Goal: Information Seeking & Learning: Check status

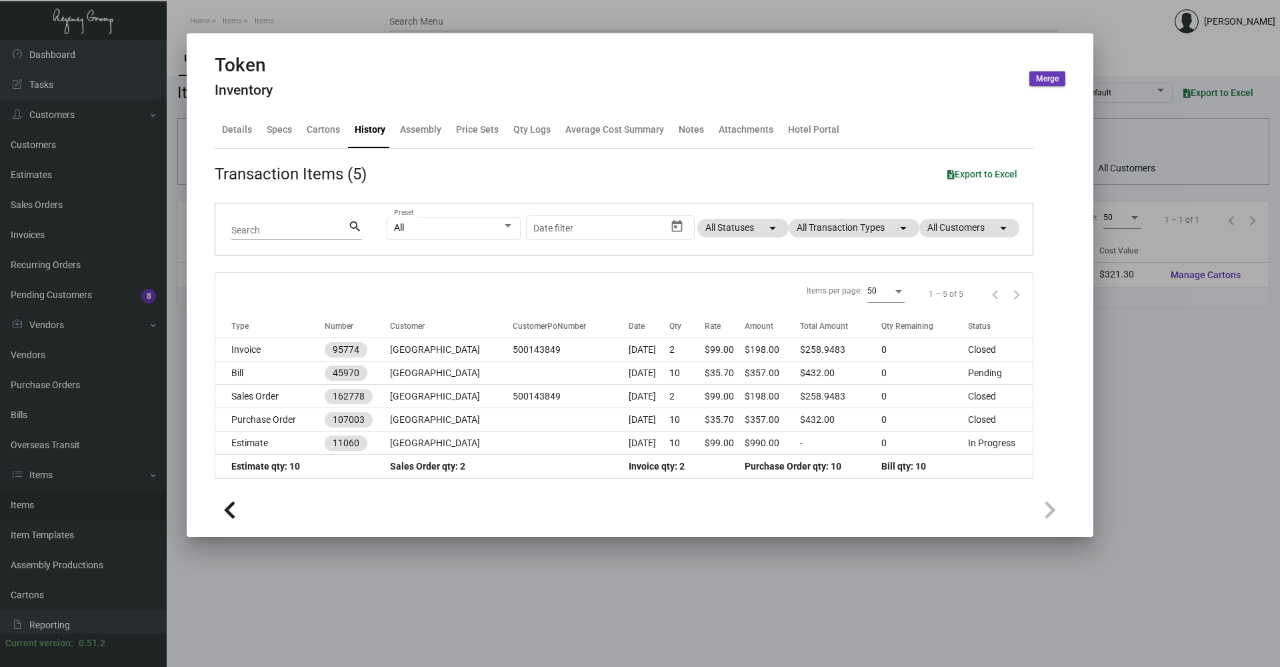
click at [1137, 61] on div at bounding box center [640, 333] width 1280 height 667
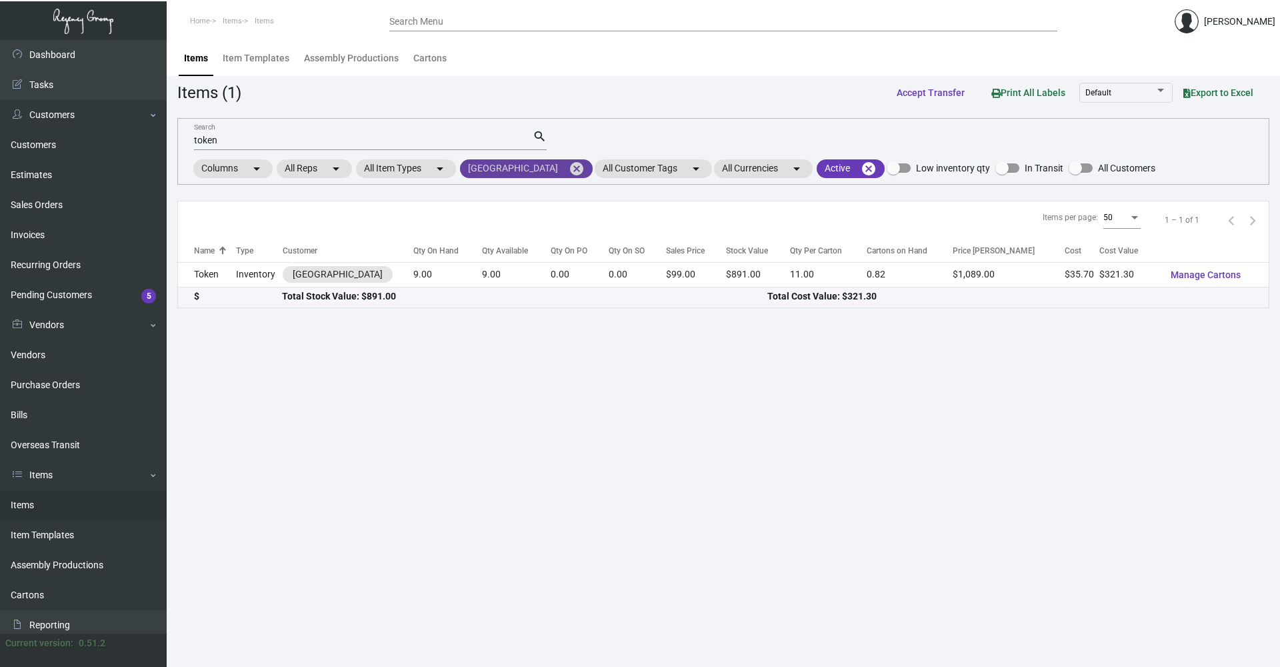
click at [569, 163] on mat-icon "cancel" at bounding box center [577, 169] width 16 height 16
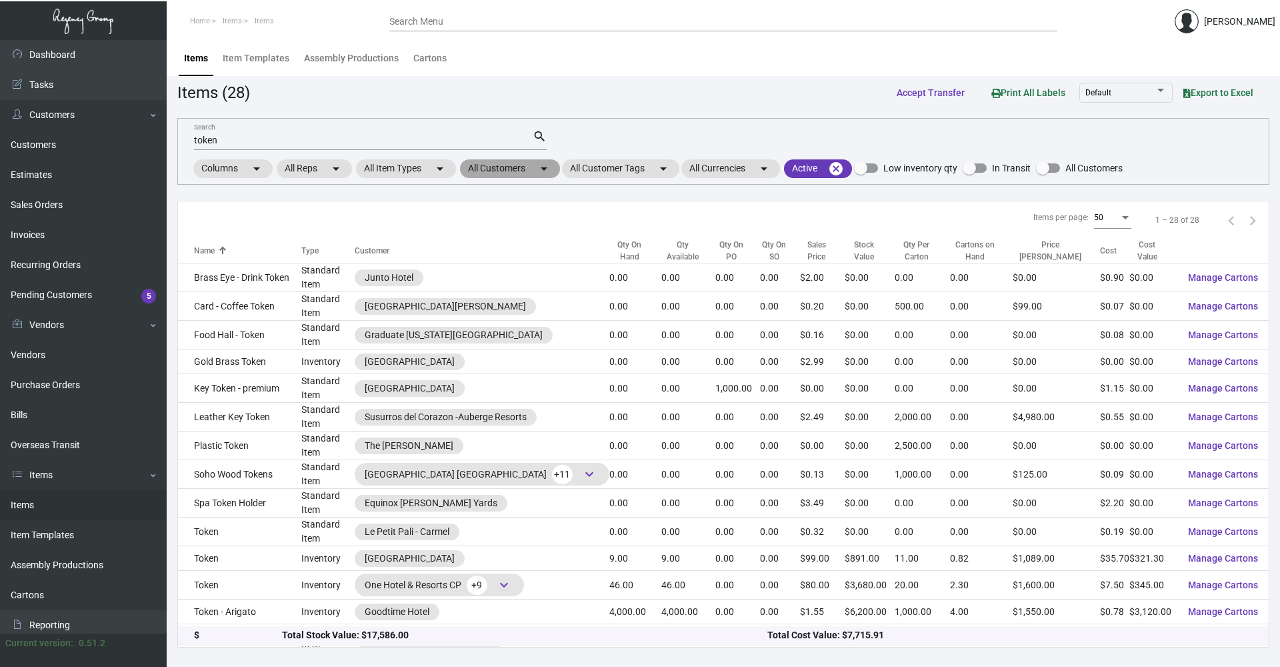
click at [547, 171] on mat-icon "arrow_drop_down" at bounding box center [544, 169] width 16 height 16
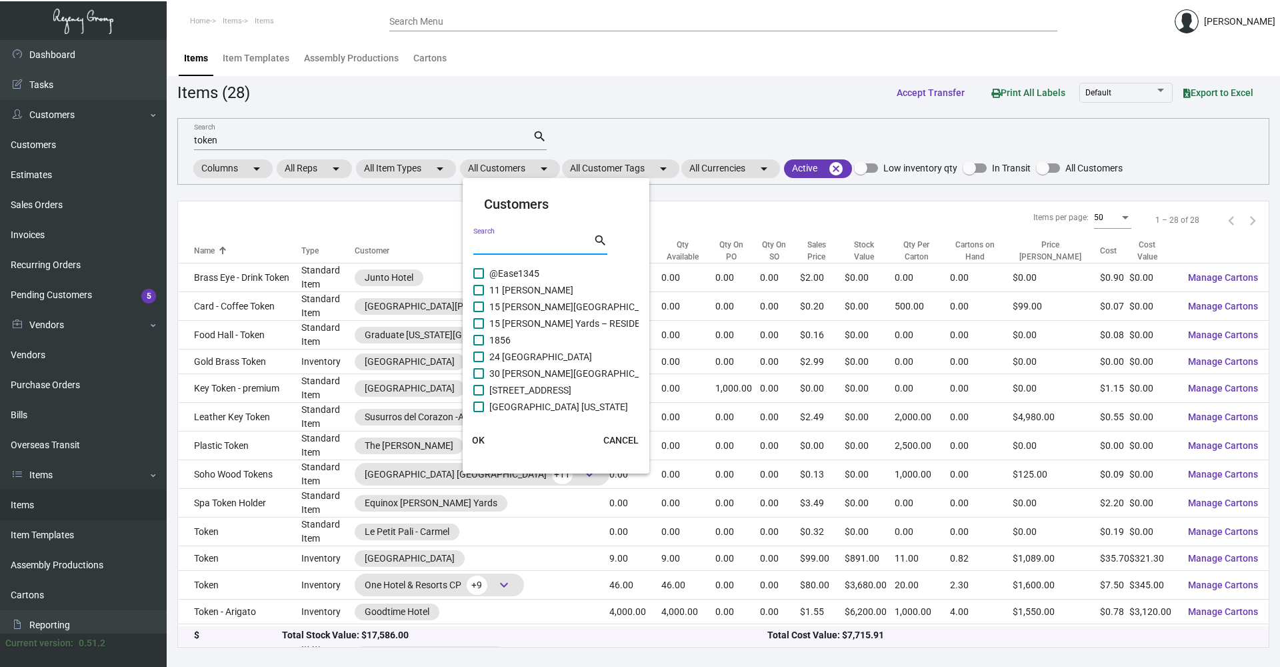
click at [541, 247] on input "Search" at bounding box center [533, 244] width 120 height 11
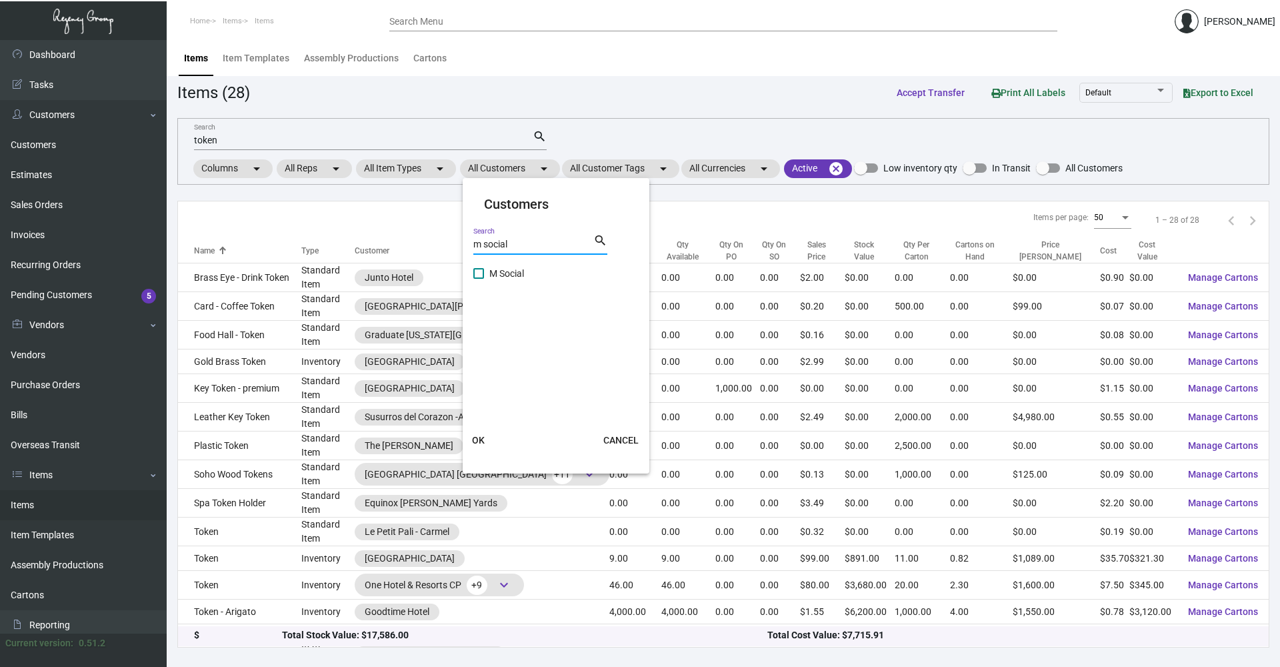
type input "m social"
click at [481, 275] on span at bounding box center [478, 273] width 11 height 11
click at [479, 279] on input "M Social" at bounding box center [478, 279] width 1 height 1
checkbox input "true"
click at [475, 440] on span "OK" at bounding box center [478, 440] width 13 height 11
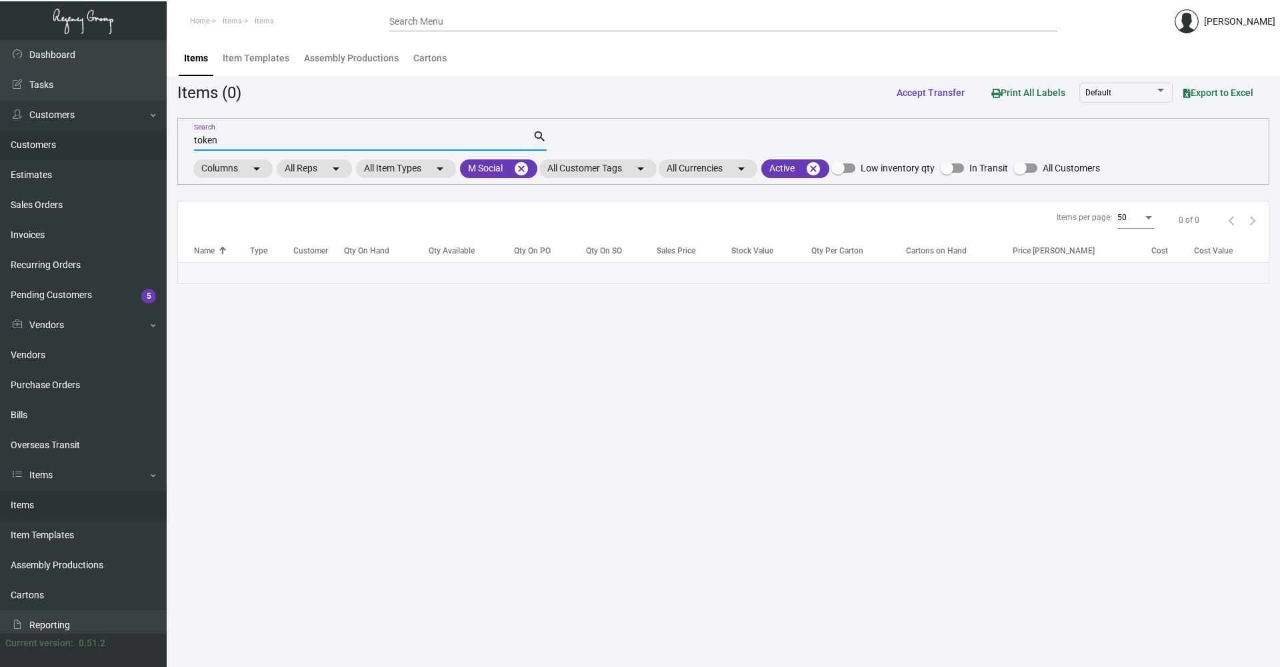
drag, startPoint x: 245, startPoint y: 137, endPoint x: 83, endPoint y: 147, distance: 162.3
click at [83, 147] on div "Dashboard Dashboard Tasks Customers Customers Estimates Sales Orders Invoices R…" at bounding box center [640, 353] width 1280 height 627
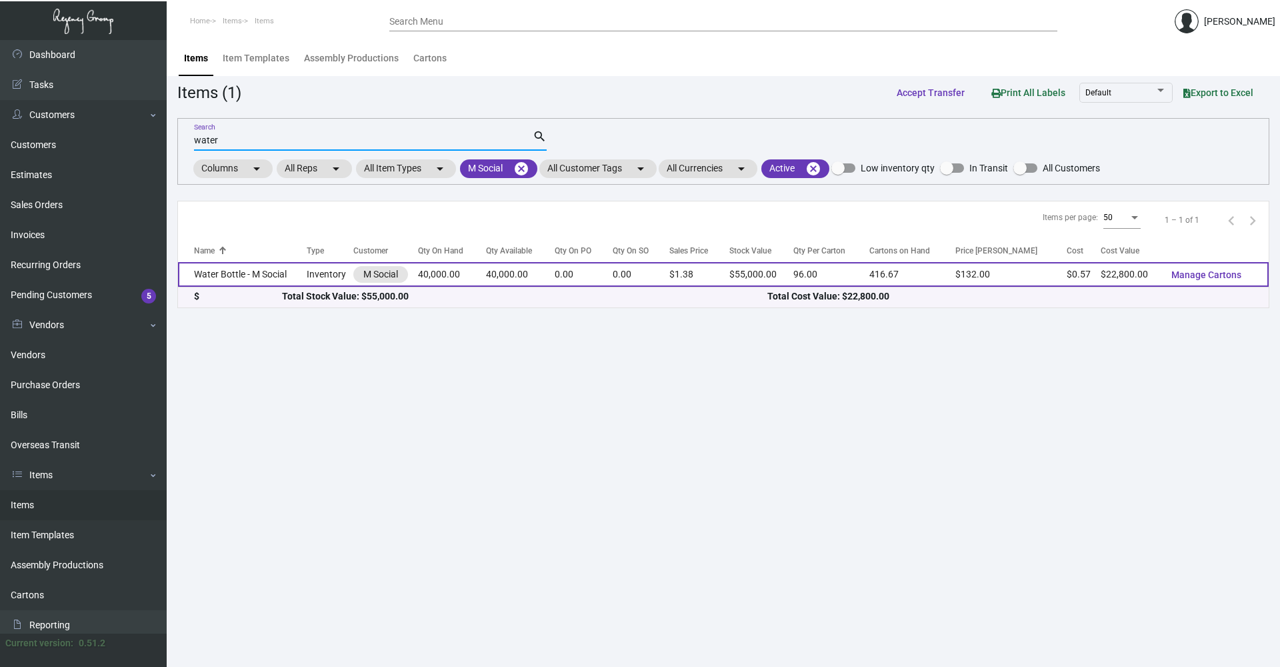
type input "water"
click at [302, 277] on td "Water Bottle - M Social" at bounding box center [242, 274] width 129 height 25
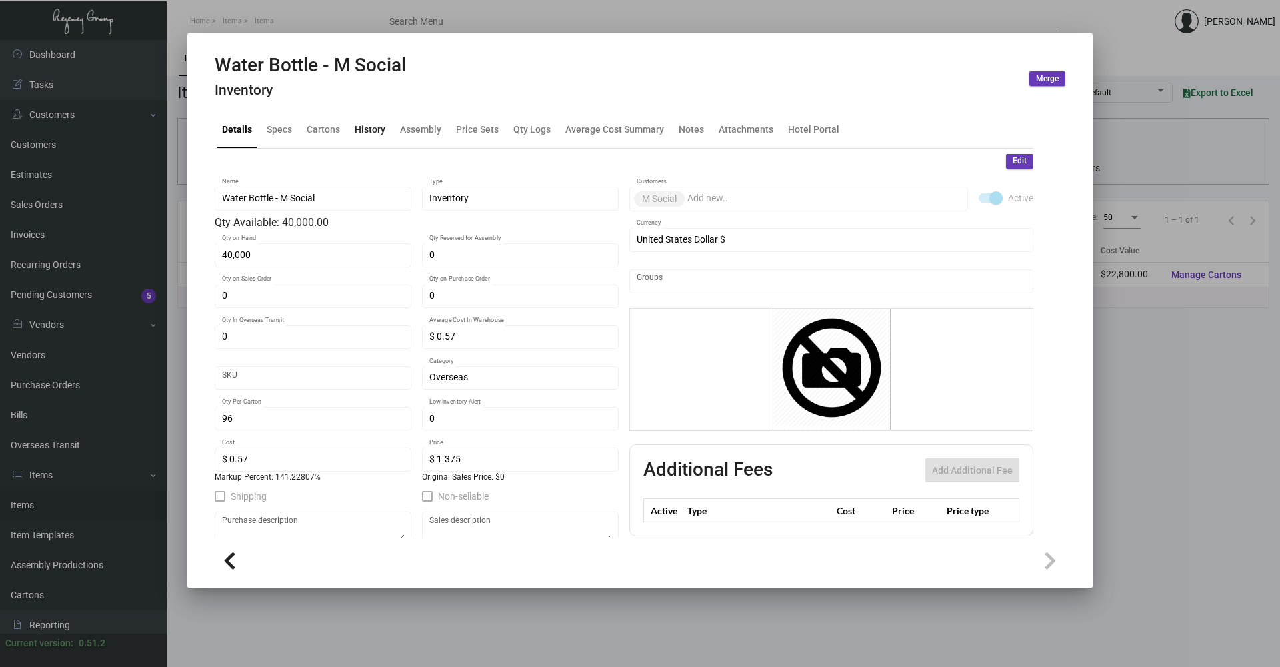
click at [370, 130] on div "History" at bounding box center [370, 130] width 31 height 14
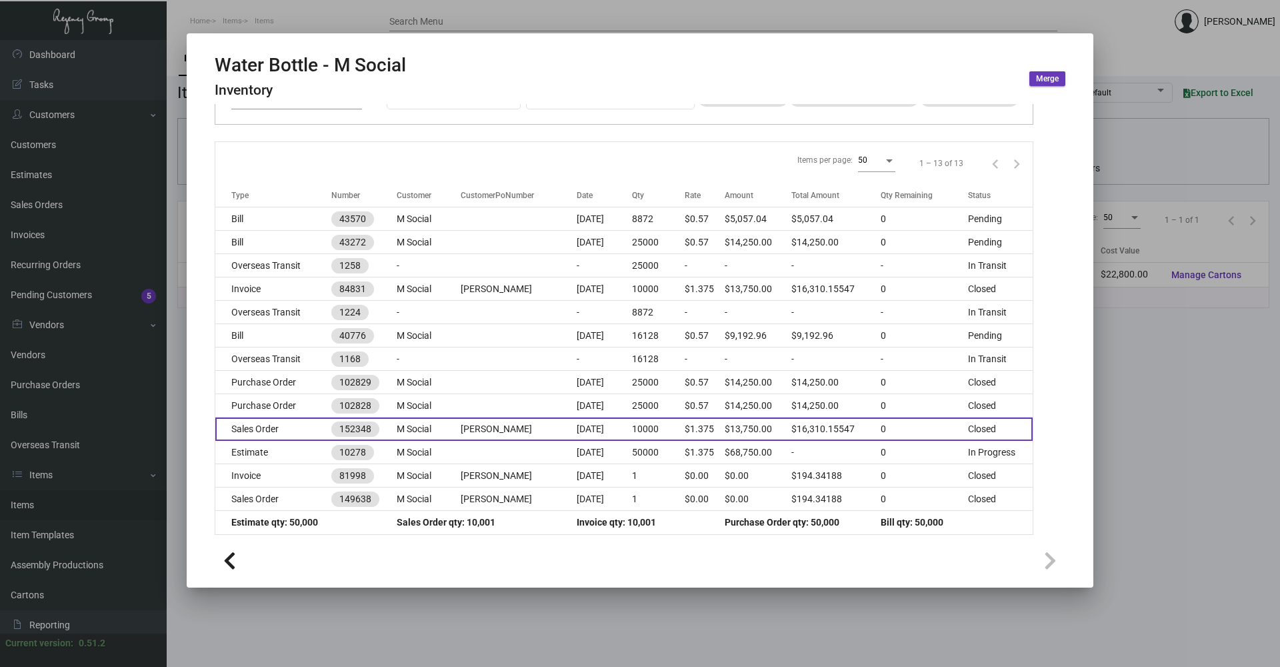
scroll to position [133, 0]
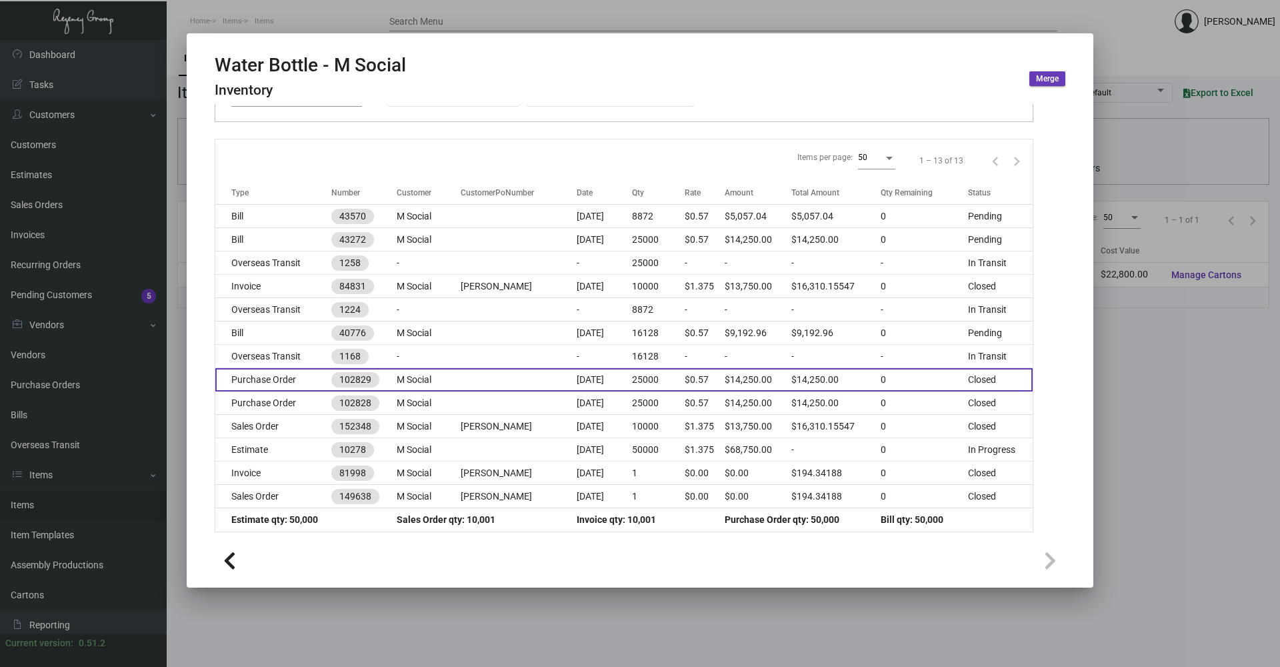
click at [505, 377] on td at bounding box center [519, 379] width 116 height 23
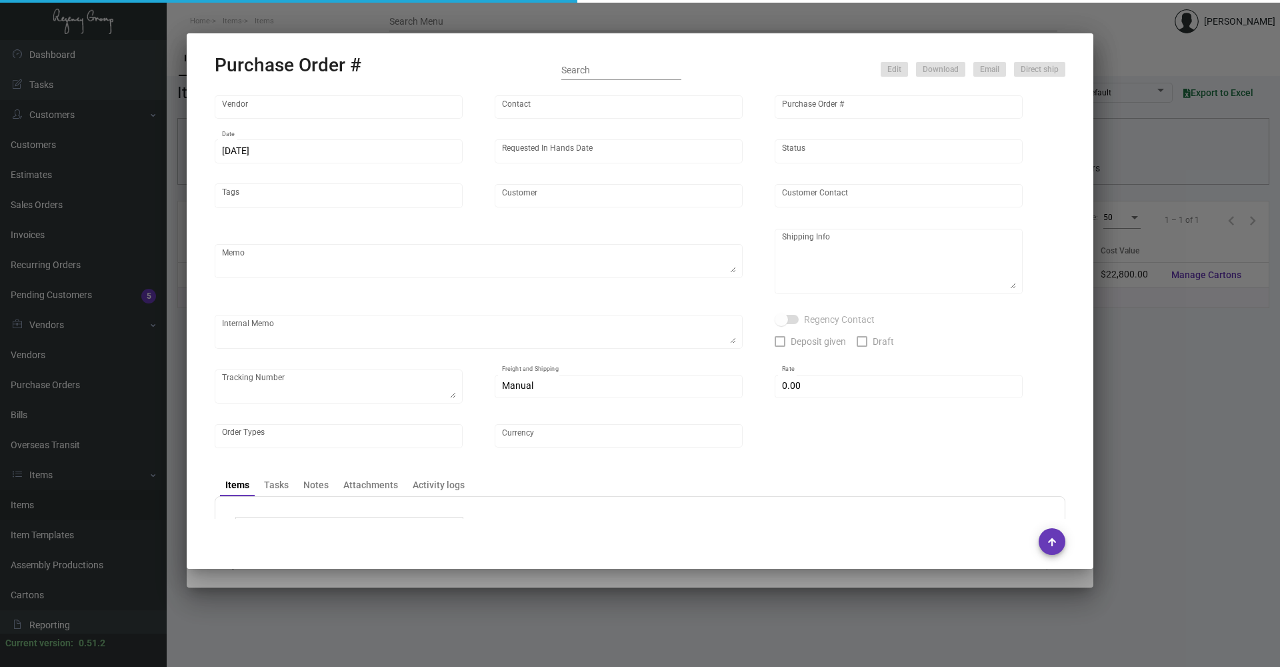
type input "Ningbo Titu Int. Trading Co."
type input "Skipper -"
type input "102829"
type input "[DATE]"
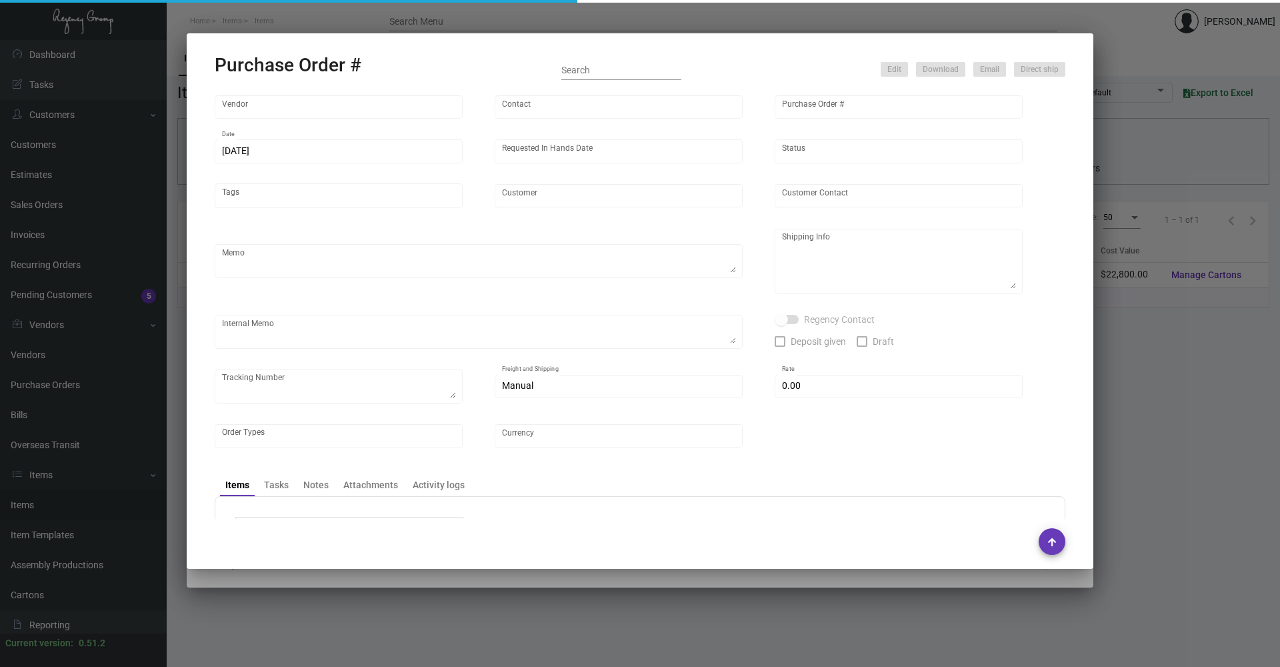
type input "M Social"
type textarea "Please wait to receive shipping instructions for this order after CNY."
type textarea "Regency Group NJ - [PERSON_NAME] [STREET_ADDRESS]"
checkbox input "true"
type input "$ 0.00"
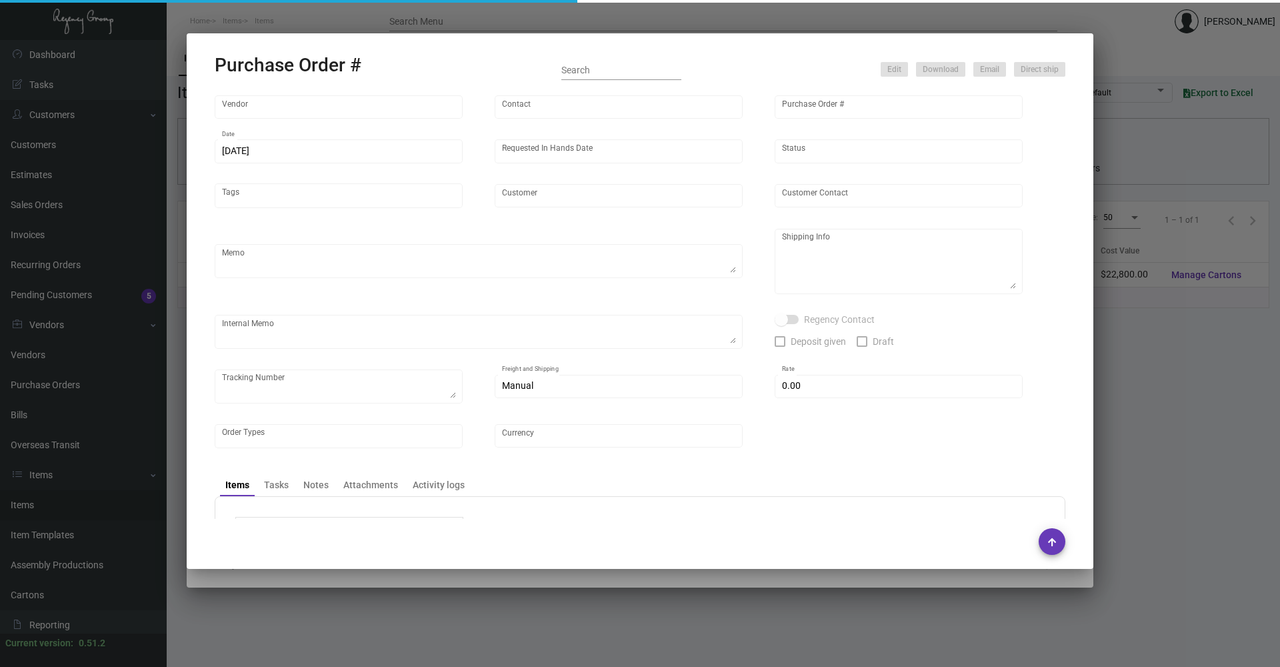
type input "United States Dollar $"
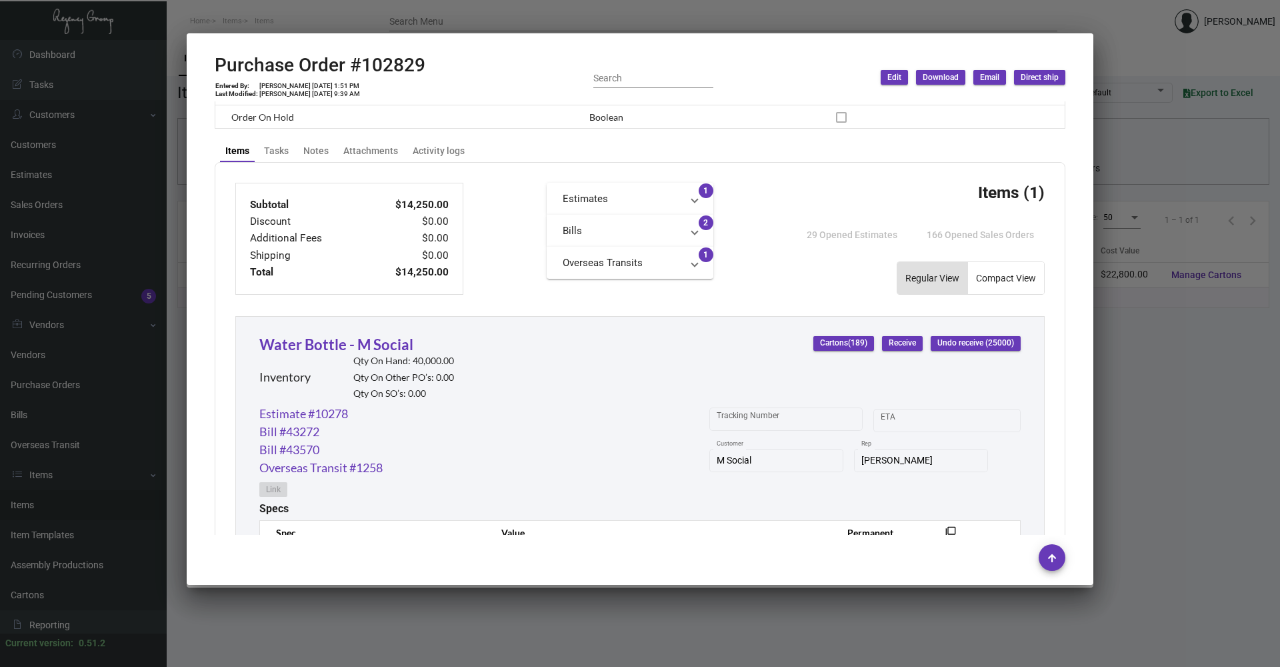
scroll to position [633, 0]
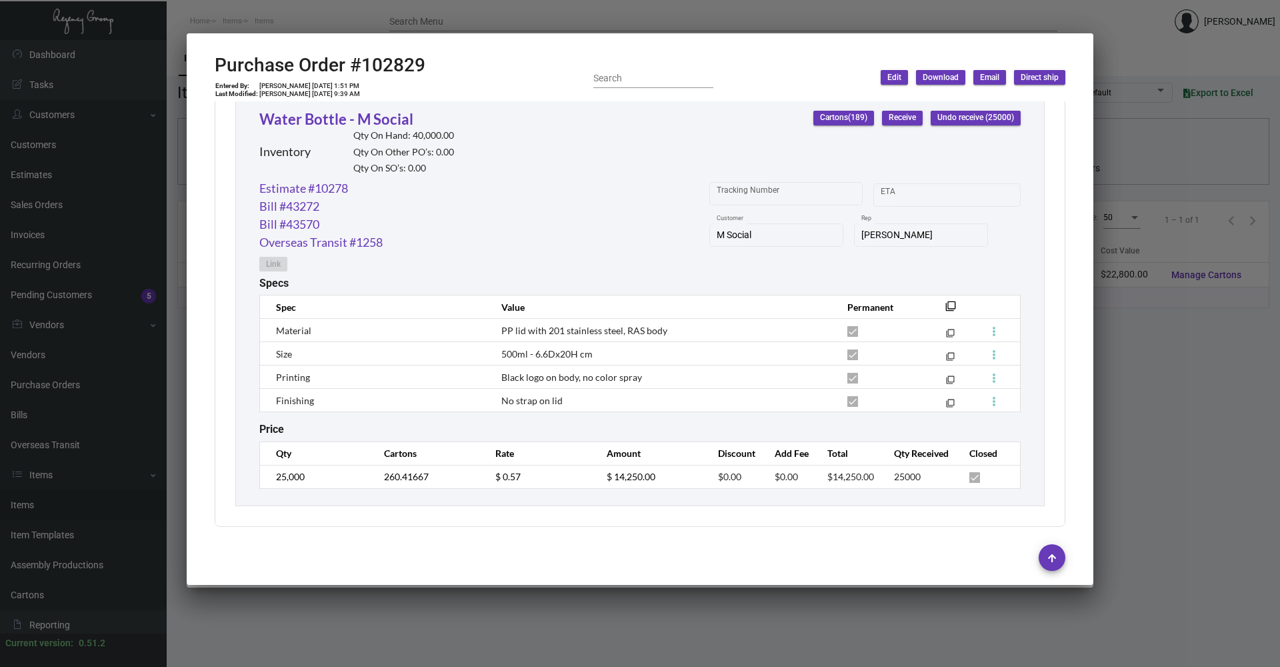
click at [1131, 339] on div at bounding box center [640, 333] width 1280 height 667
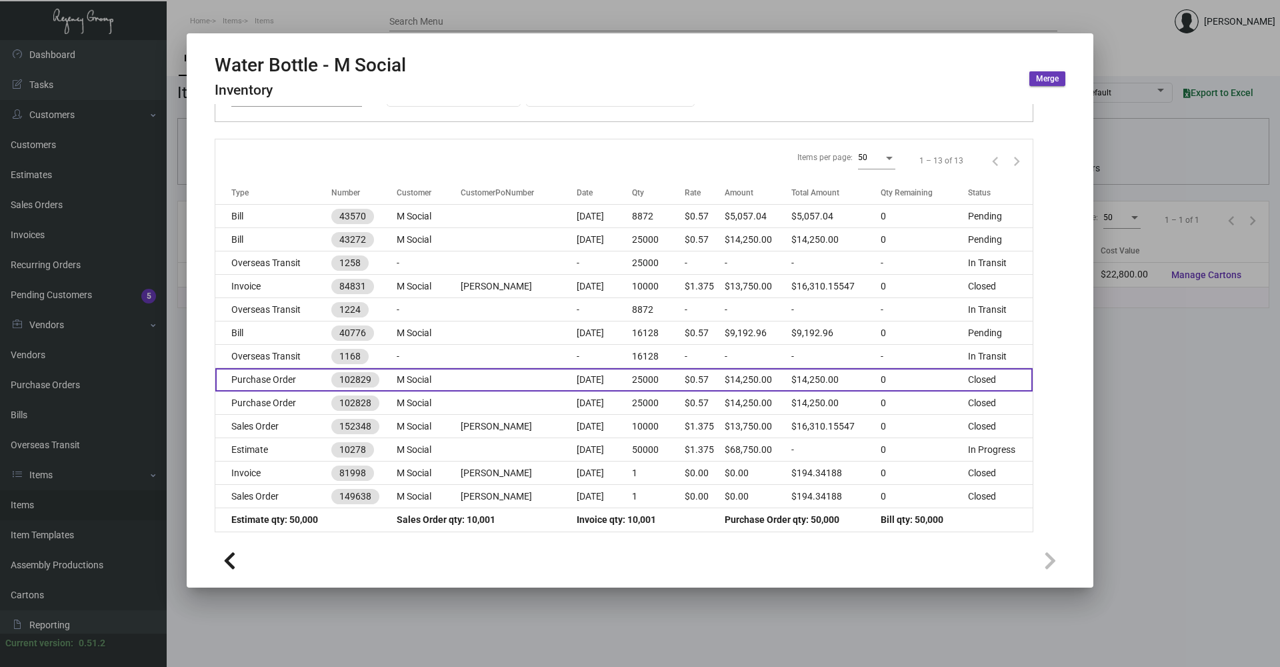
click at [477, 373] on td at bounding box center [519, 379] width 116 height 23
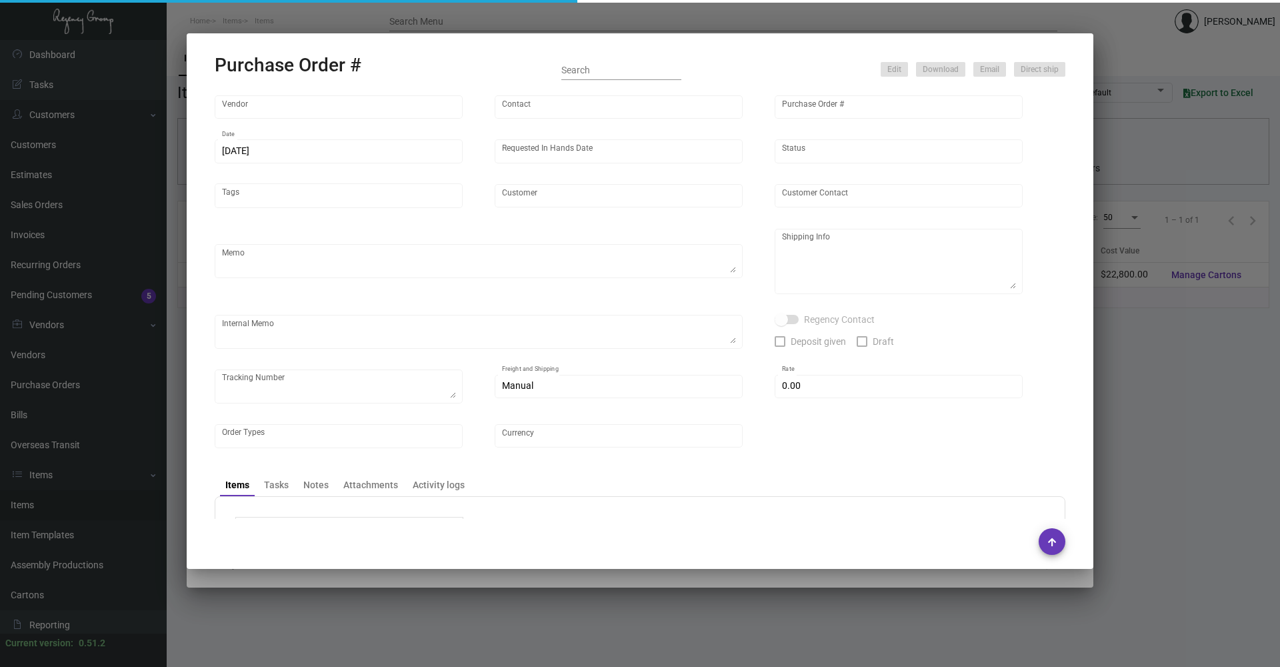
type input "Ningbo Titu Int. Trading Co."
type input "Skipper -"
type input "102829"
type input "[DATE]"
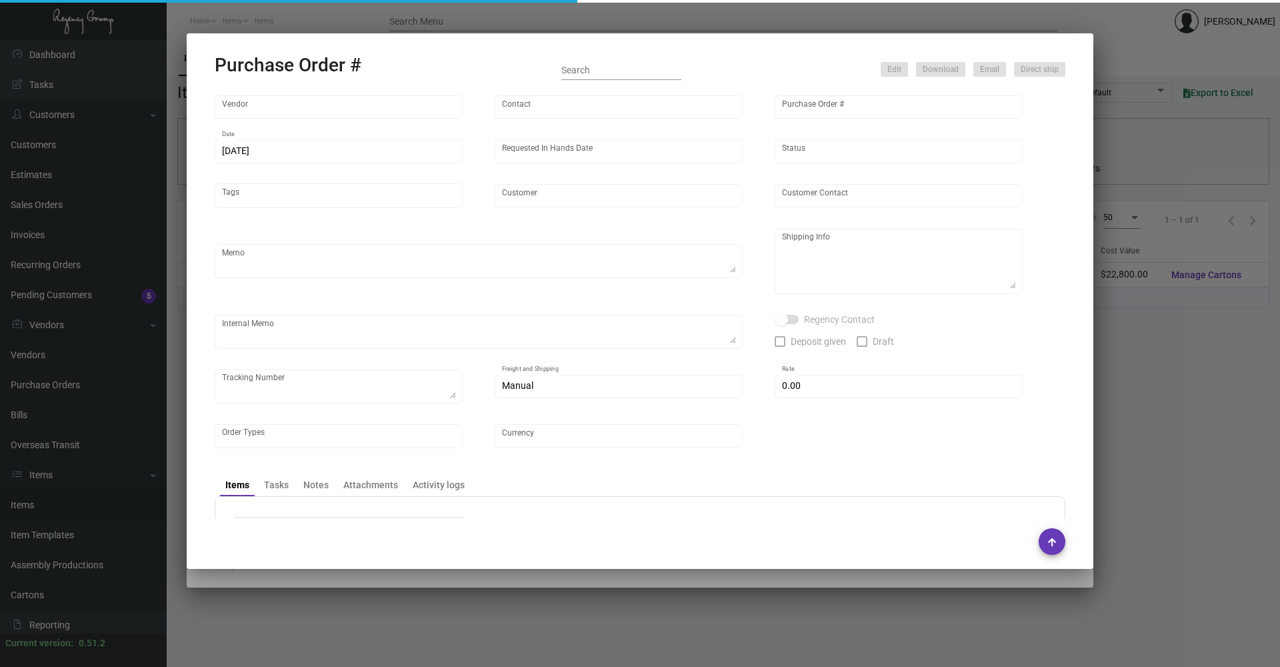
type input "M Social"
type textarea "Please wait to receive shipping instructions for this order after CNY."
type textarea "Regency Group NJ - [PERSON_NAME] [STREET_ADDRESS]"
checkbox input "true"
type input "$ 0.00"
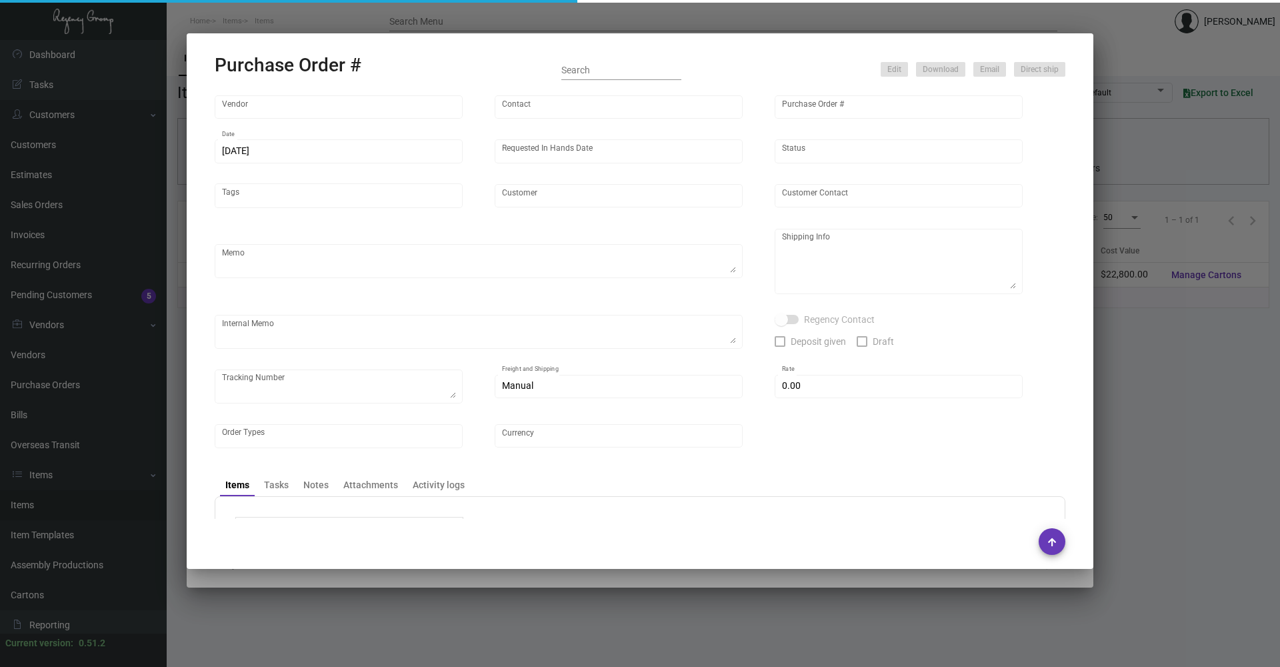
type input "United States Dollar $"
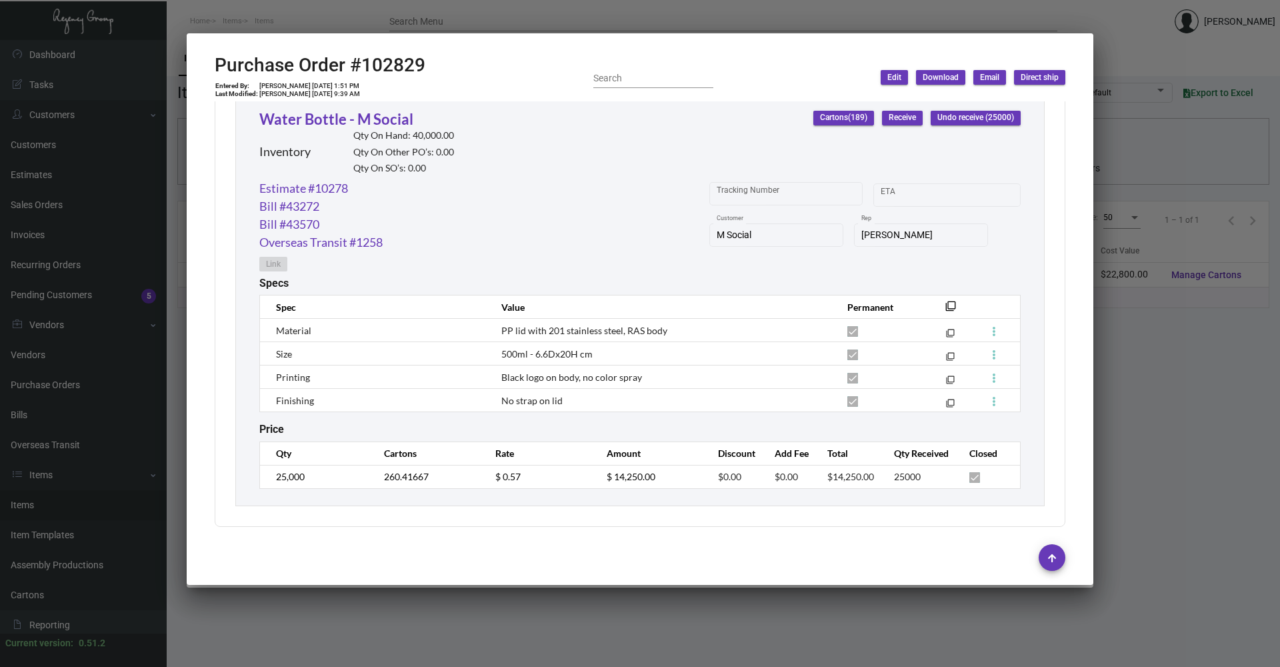
click at [1143, 46] on div at bounding box center [640, 333] width 1280 height 667
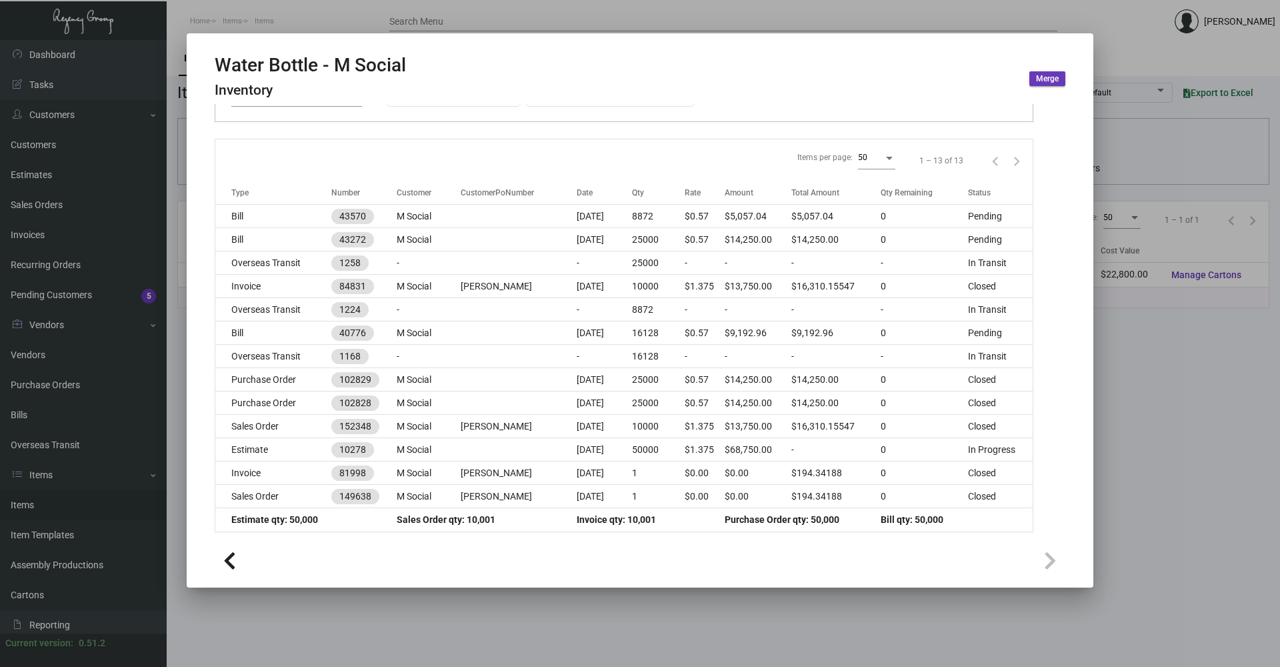
click at [800, 643] on div at bounding box center [640, 333] width 1280 height 667
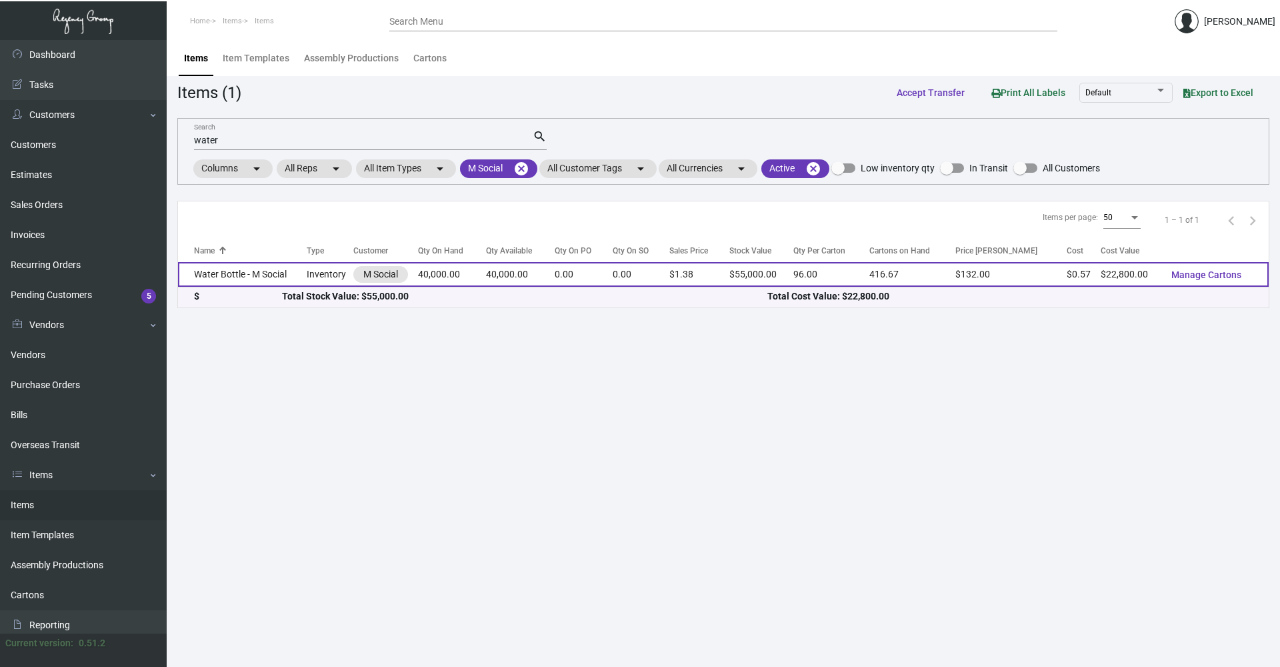
click at [288, 273] on td "Water Bottle - M Social" at bounding box center [242, 274] width 129 height 25
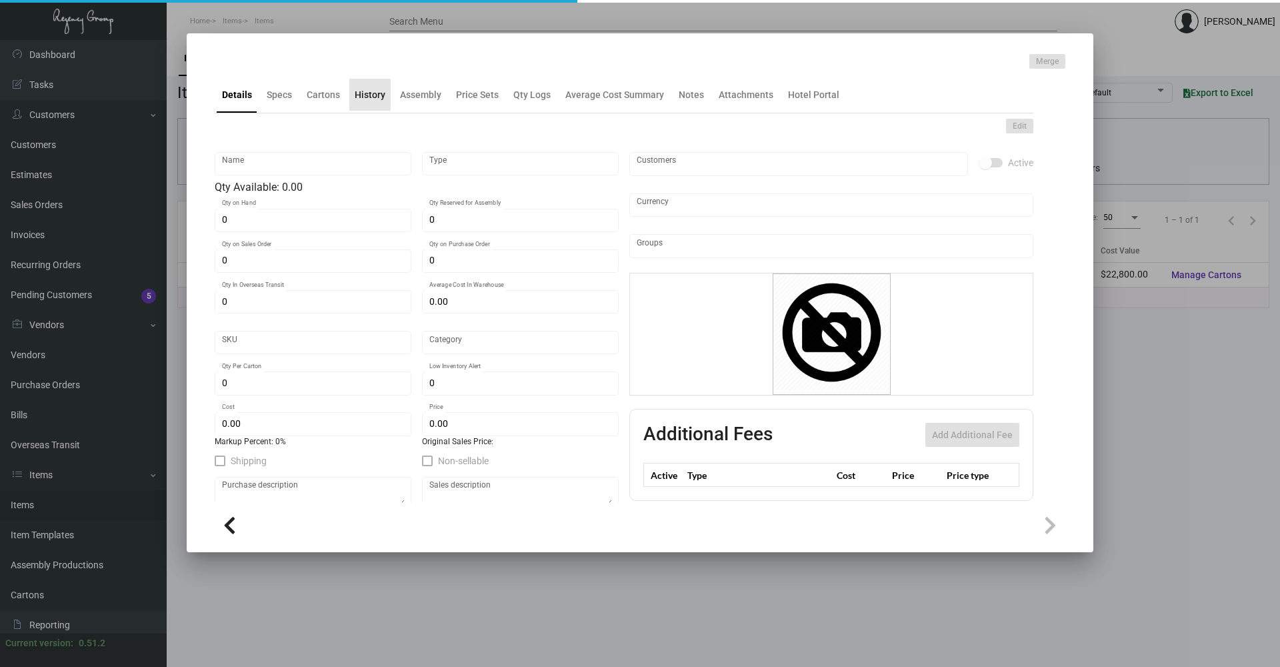
click at [367, 99] on div "History" at bounding box center [370, 95] width 31 height 14
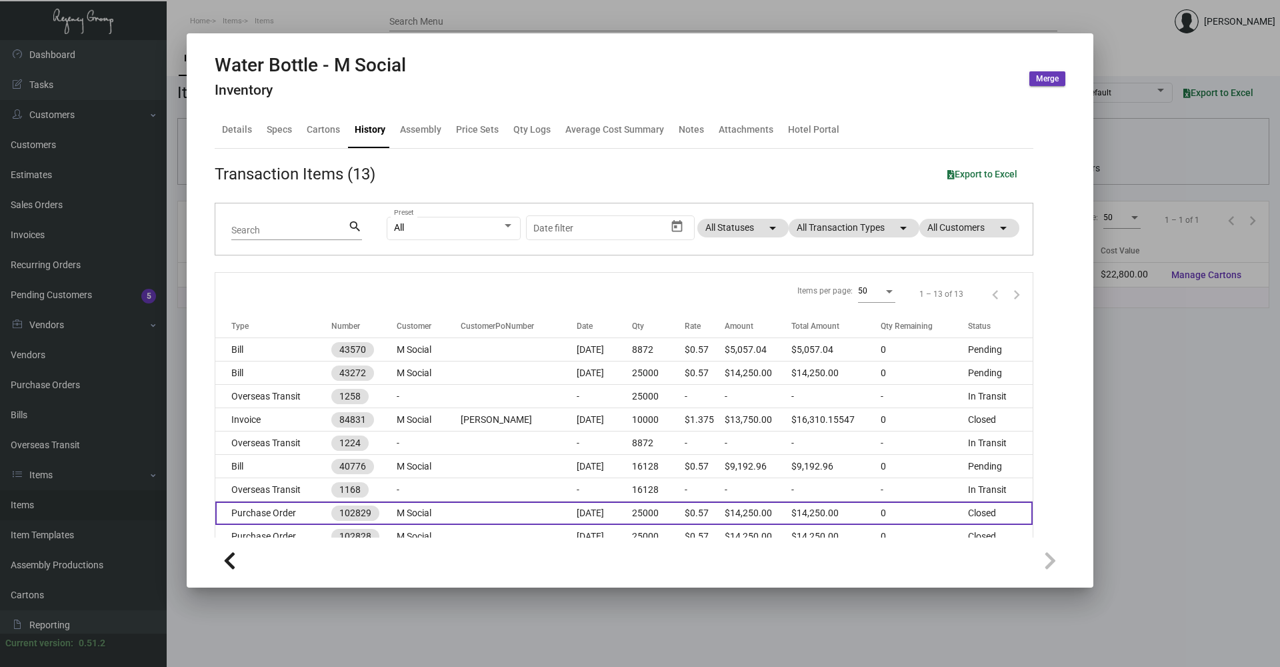
click at [291, 509] on td "Purchase Order" at bounding box center [273, 512] width 116 height 23
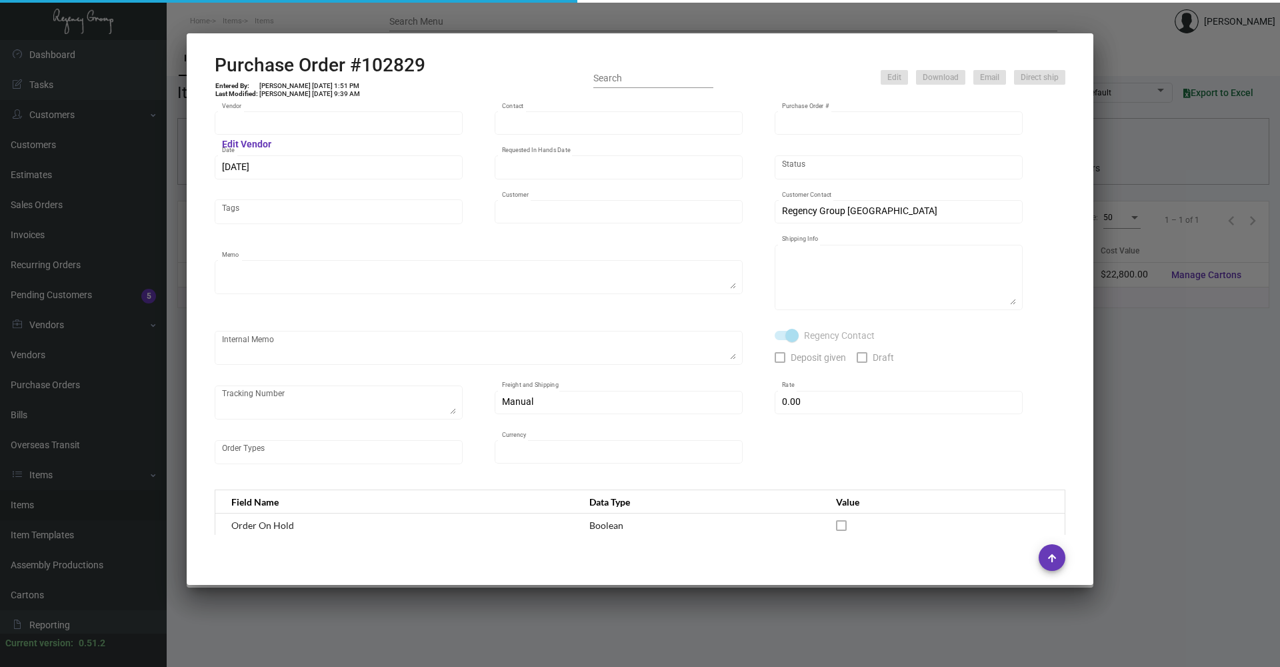
type input "Ningbo Titu Int. Trading Co."
type input "Skipper -"
type input "102829"
type input "[DATE]"
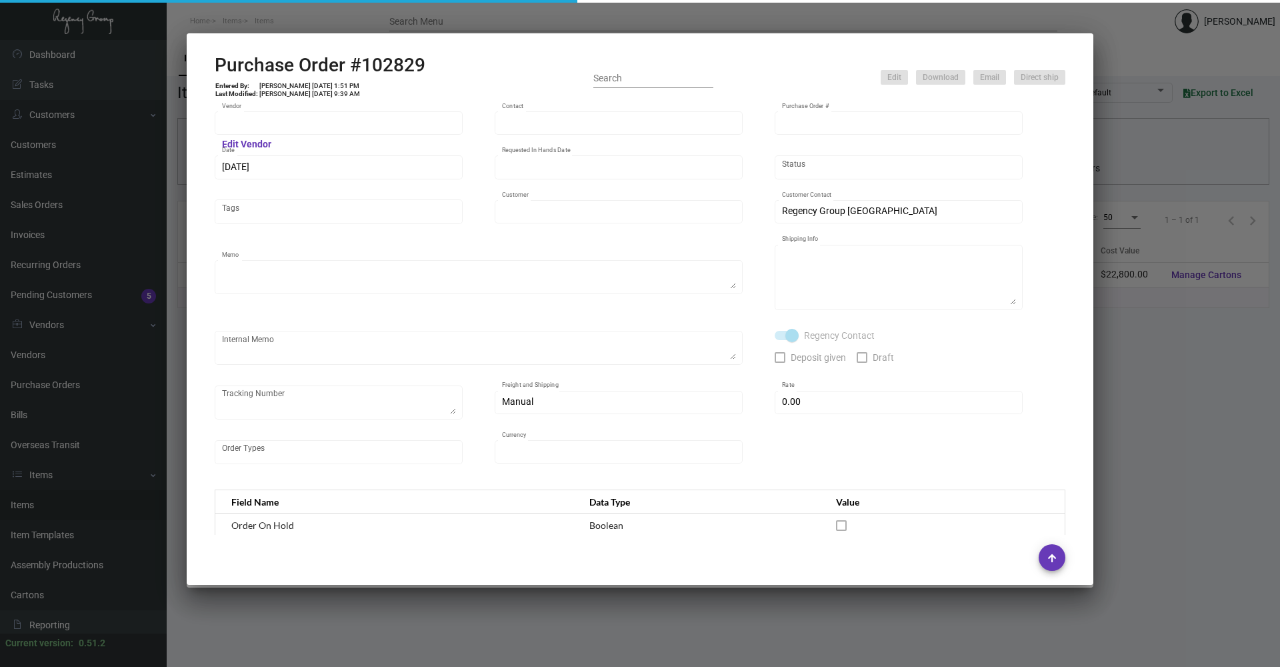
type input "M Social"
type textarea "Please wait to receive shipping instructions for this order after CNY."
type textarea "Regency Group NJ - [PERSON_NAME] [STREET_ADDRESS]"
checkbox input "true"
type input "$ 0.00"
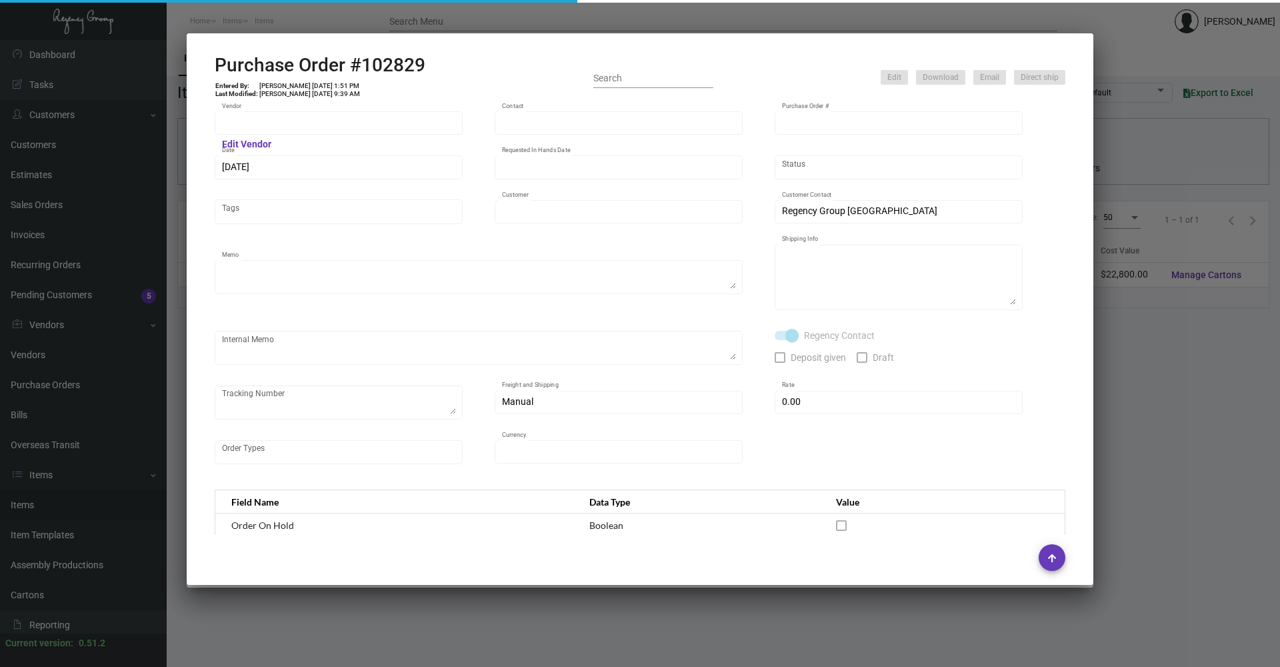
type input "United States Dollar $"
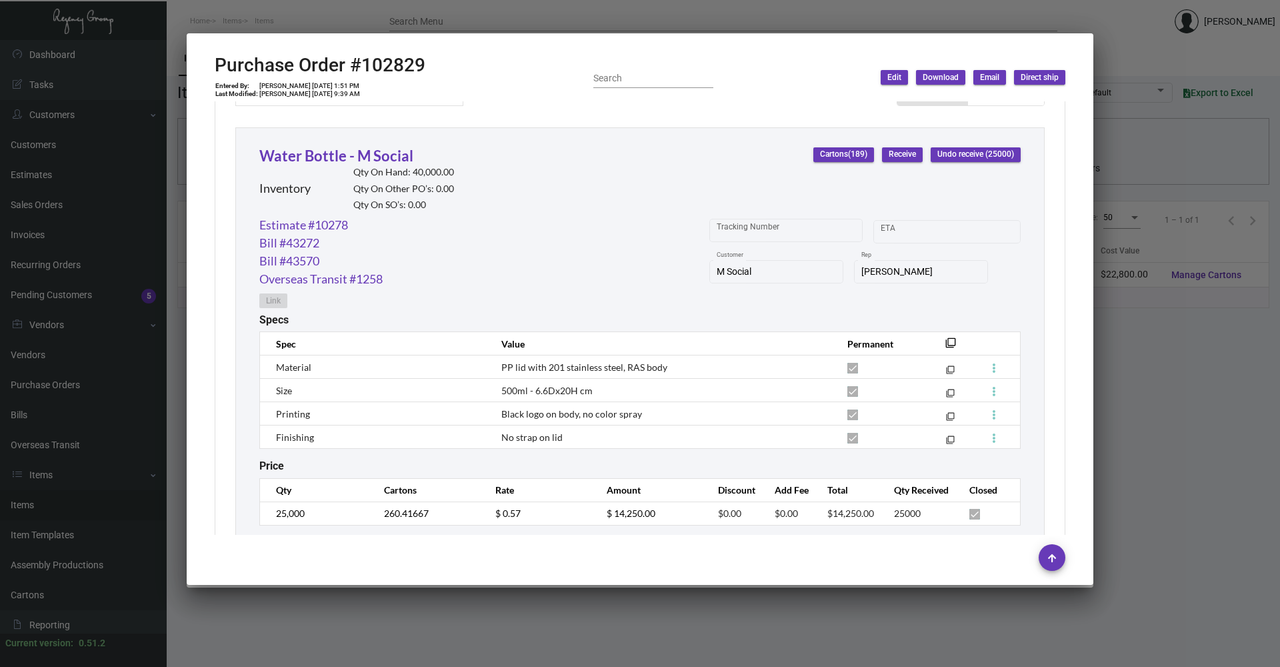
scroll to position [633, 0]
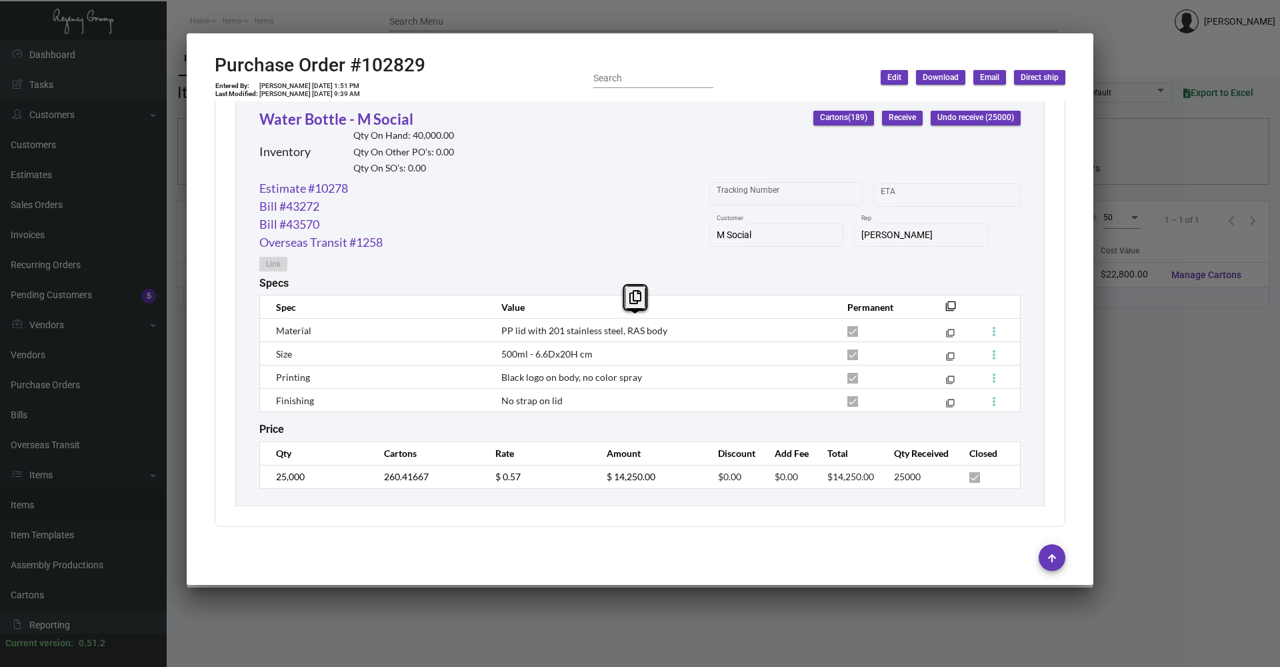
drag, startPoint x: 276, startPoint y: 329, endPoint x: 583, endPoint y: 401, distance: 314.8
click at [583, 401] on tbody "Material PP lid with 201 stainless steel, RAS body filter_none Size 500ml - 6.6…" at bounding box center [640, 365] width 761 height 93
copy tbody "Material PP lid with 201 stainless steel, RAS body filter_none Size 500ml - 6.6…"
drag, startPoint x: 653, startPoint y: 518, endPoint x: 695, endPoint y: 609, distance: 99.6
click at [695, 609] on div "Water Bottle - M Social Inventory Merge Details Specs Cartons History Assembly …" at bounding box center [640, 333] width 1280 height 667
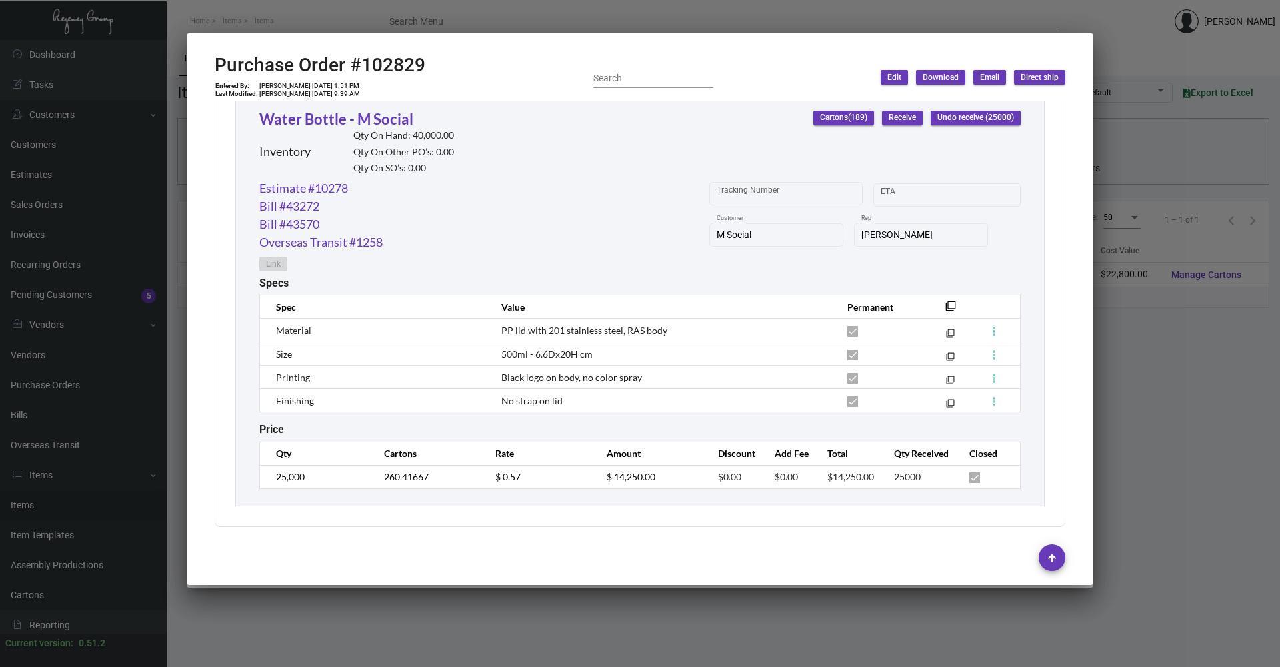
drag, startPoint x: 695, startPoint y: 609, endPoint x: 541, endPoint y: 575, distance: 156.9
click at [541, 575] on div at bounding box center [640, 557] width 851 height 45
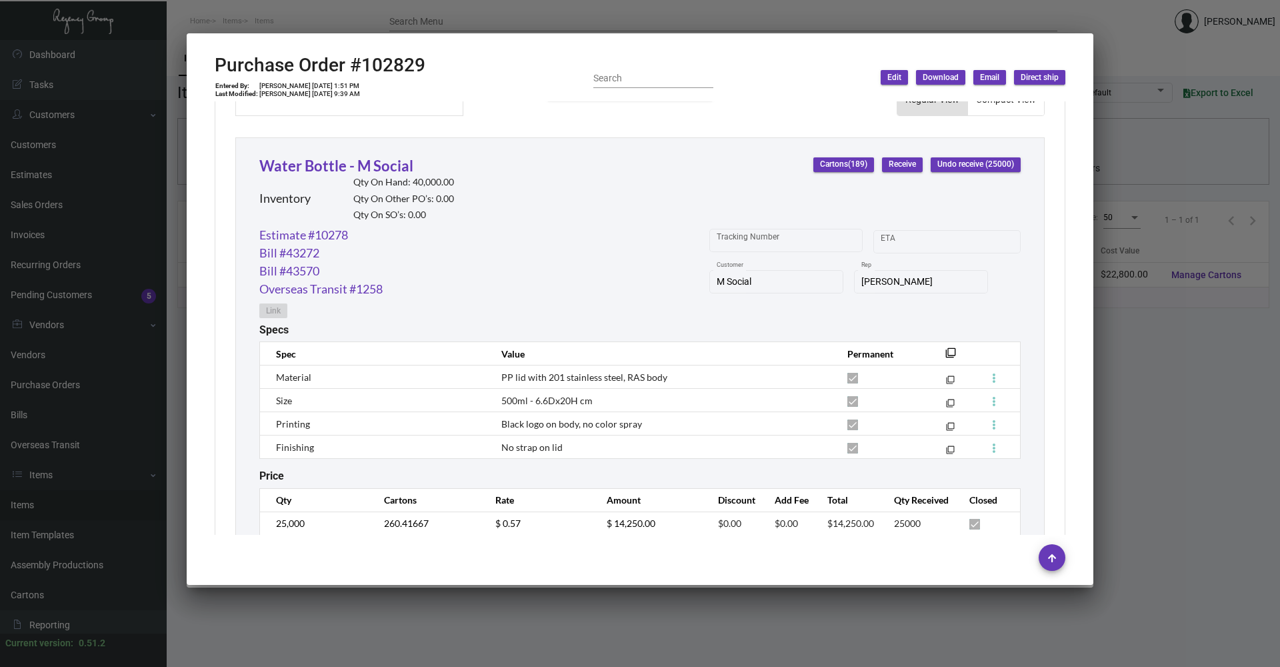
scroll to position [567, 0]
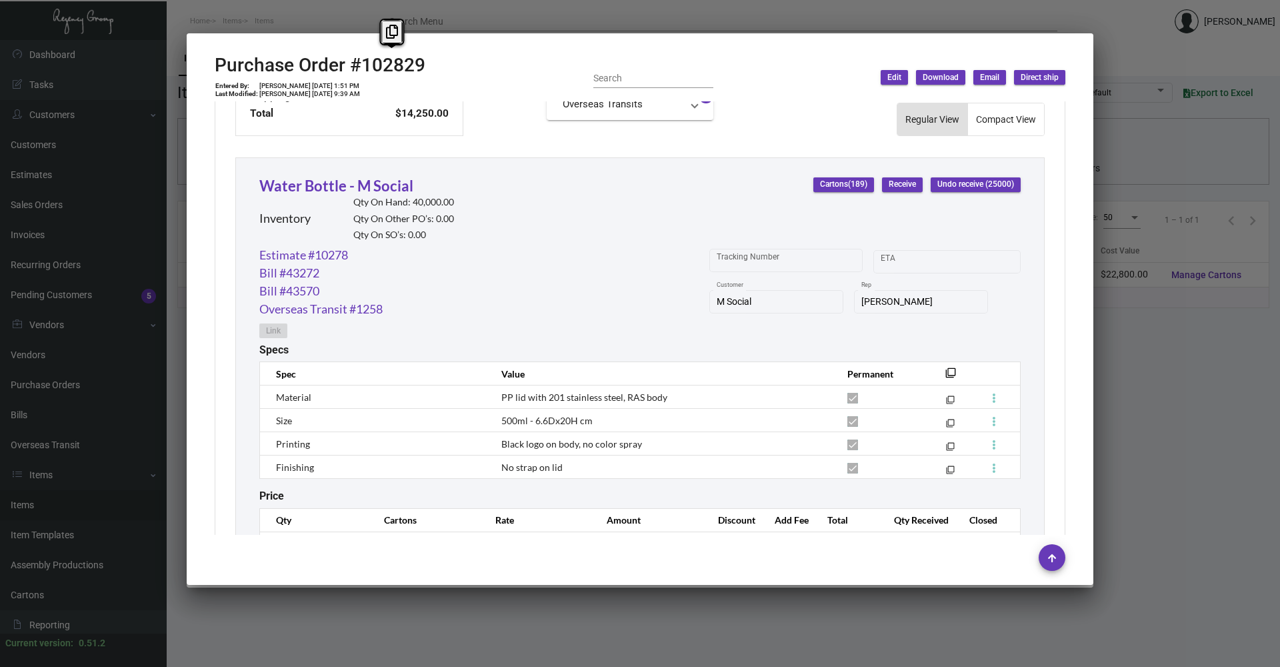
copy h2 "102829"
drag, startPoint x: 363, startPoint y: 63, endPoint x: 451, endPoint y: 71, distance: 88.3
click at [451, 71] on div "Purchase Order #102829 Entered By: [PERSON_NAME] [DATE] 1:51 PM Last Modified: …" at bounding box center [640, 77] width 851 height 47
copy td "[DATE]"
drag, startPoint x: 305, startPoint y: 85, endPoint x: 332, endPoint y: 87, distance: 26.7
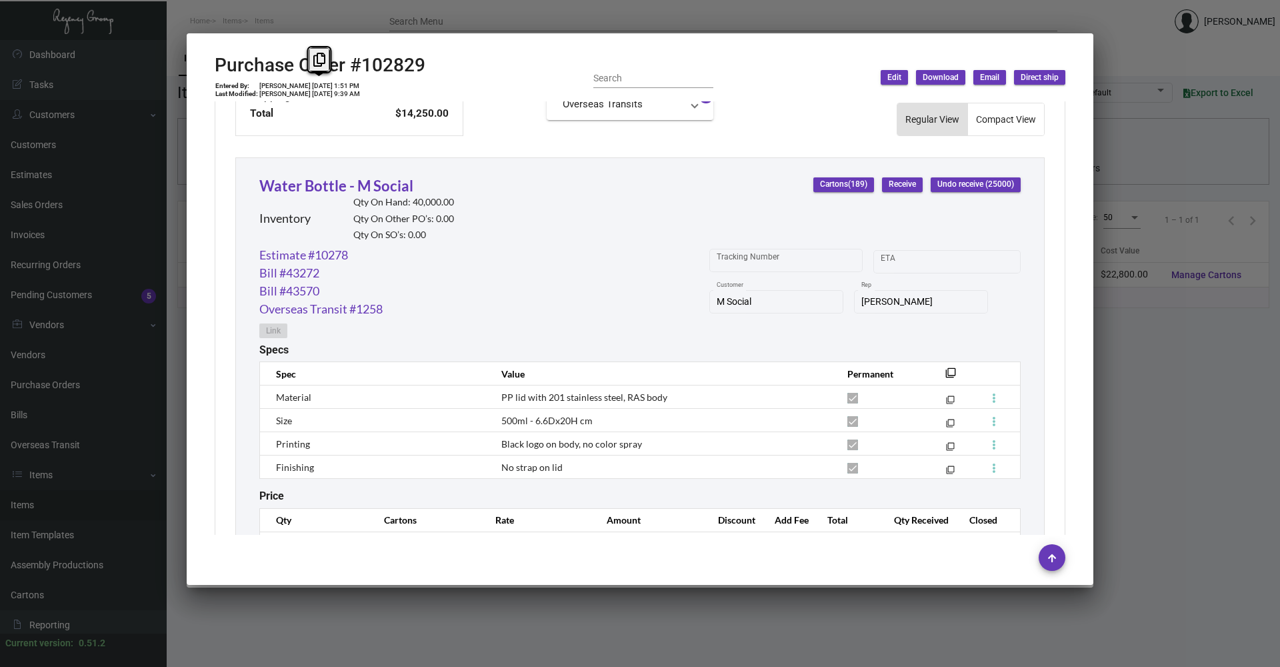
click at [332, 87] on td "[PERSON_NAME] [DATE] 1:51 PM" at bounding box center [310, 86] width 102 height 8
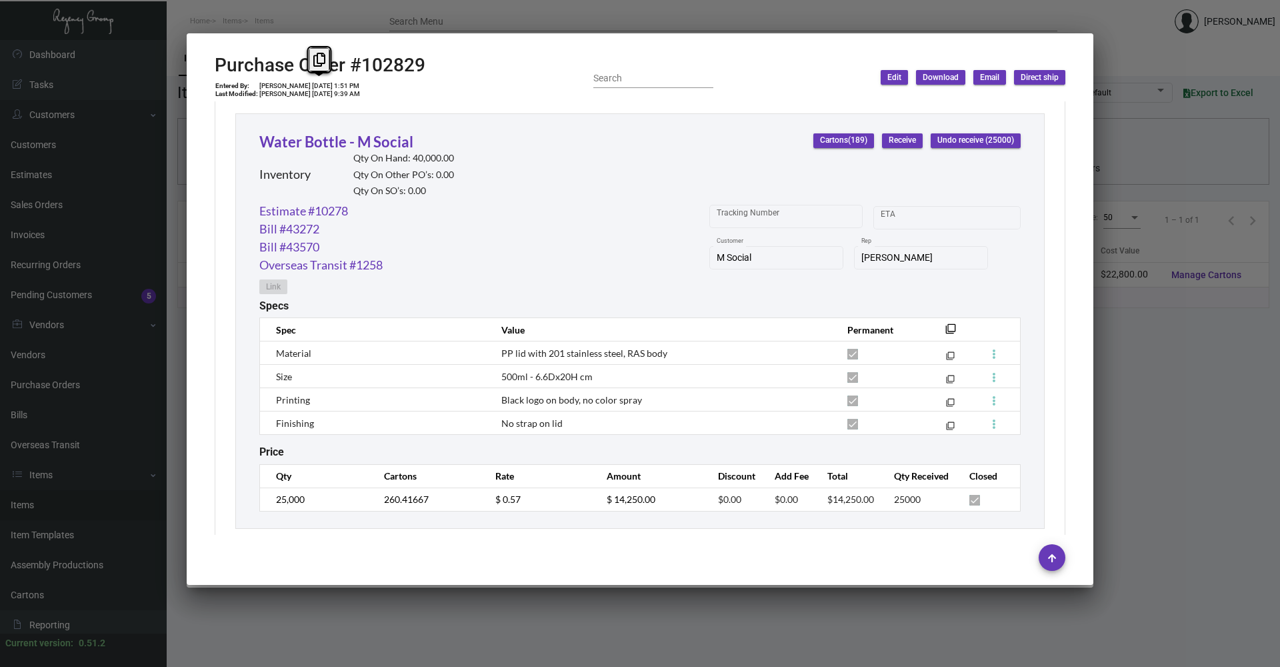
scroll to position [633, 0]
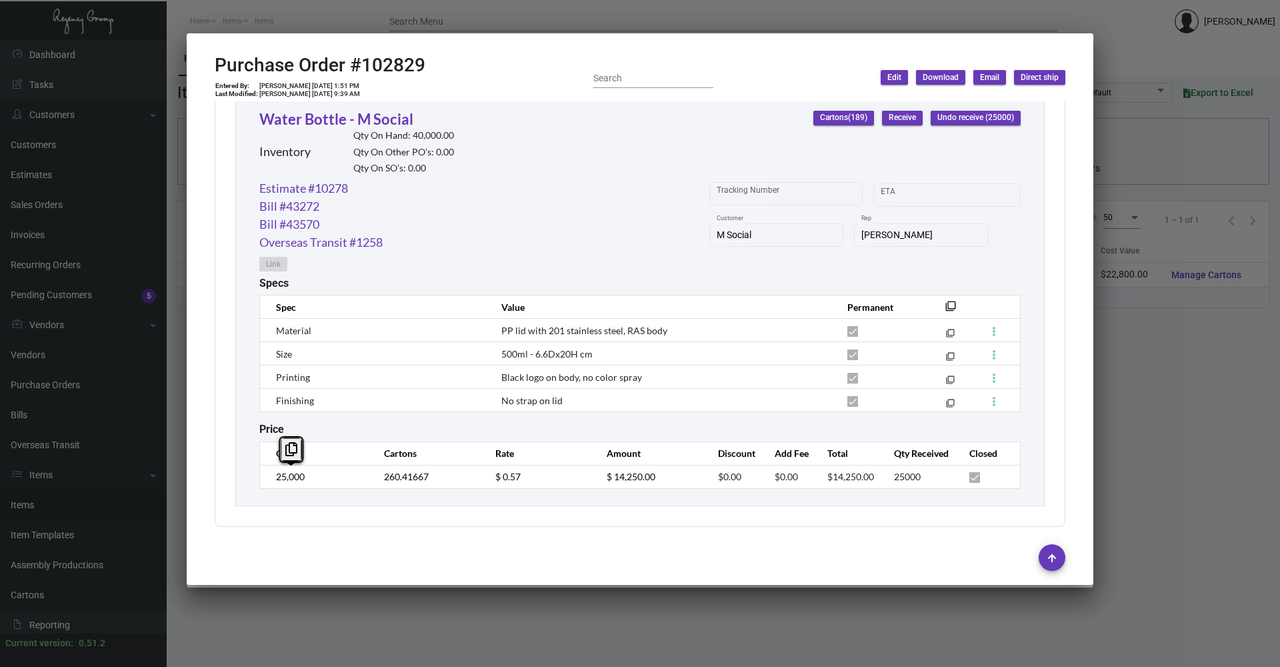
click at [265, 477] on td "25,000" at bounding box center [315, 476] width 111 height 23
click at [484, 472] on td "$ 0.57" at bounding box center [537, 476] width 111 height 23
click at [307, 16] on div at bounding box center [640, 333] width 1280 height 667
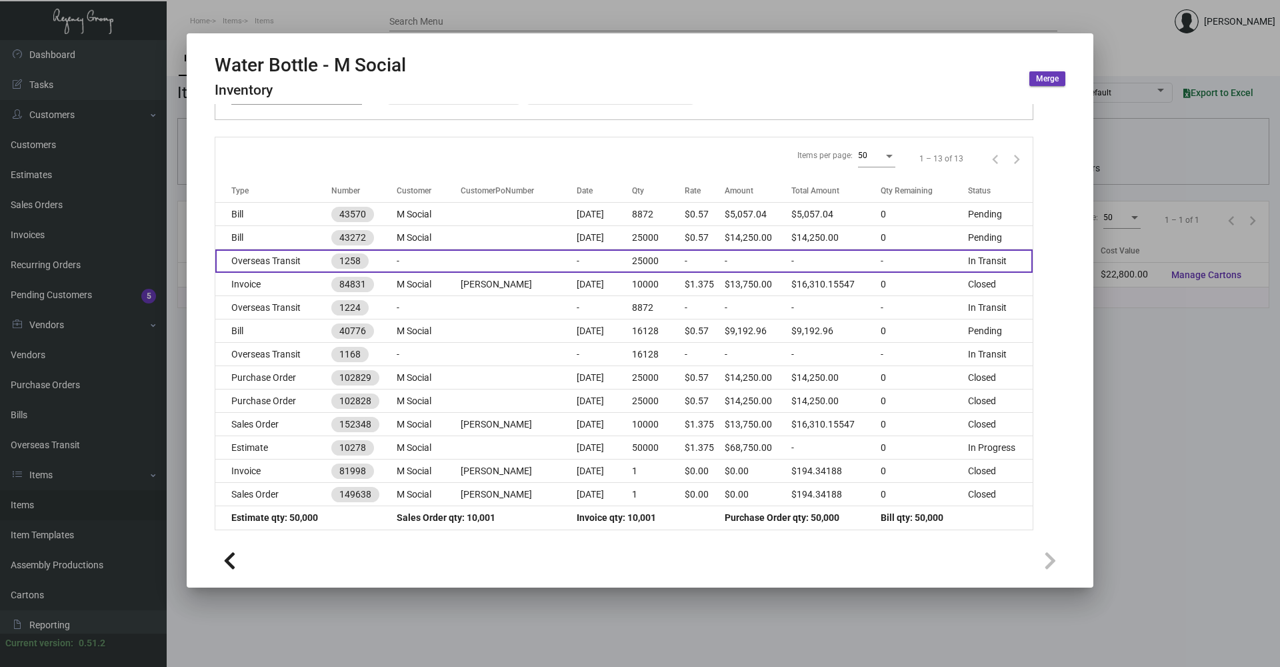
scroll to position [136, 0]
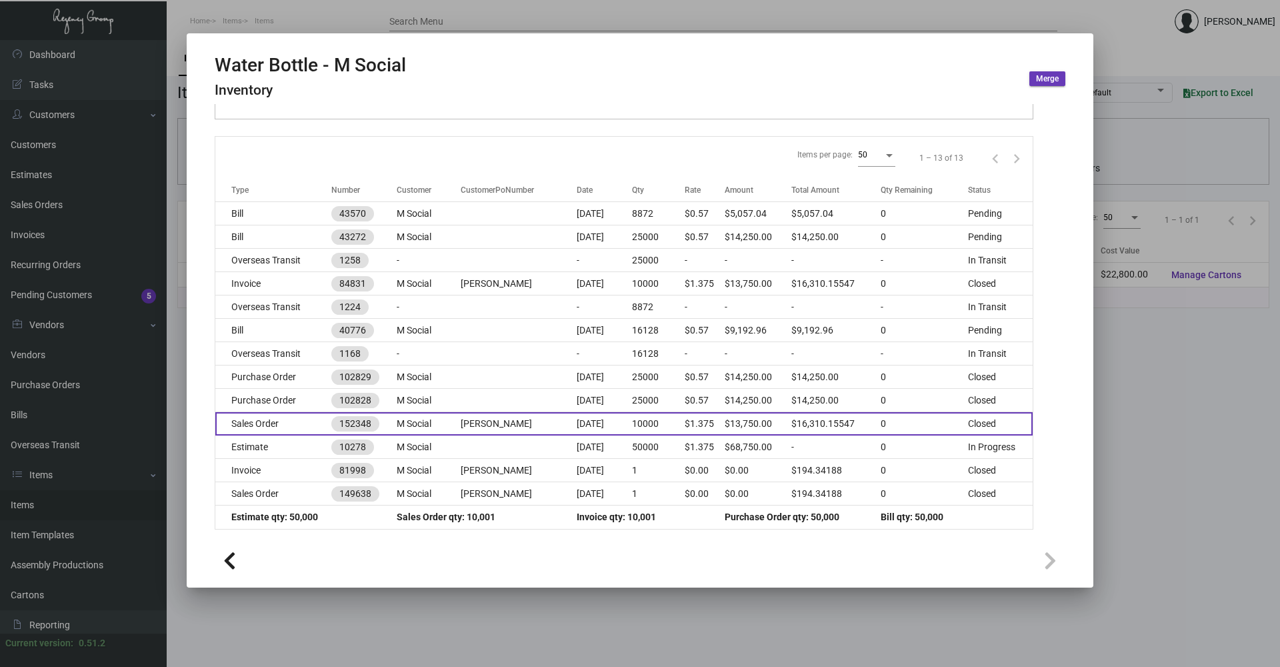
click at [284, 427] on td "Sales Order" at bounding box center [273, 423] width 116 height 23
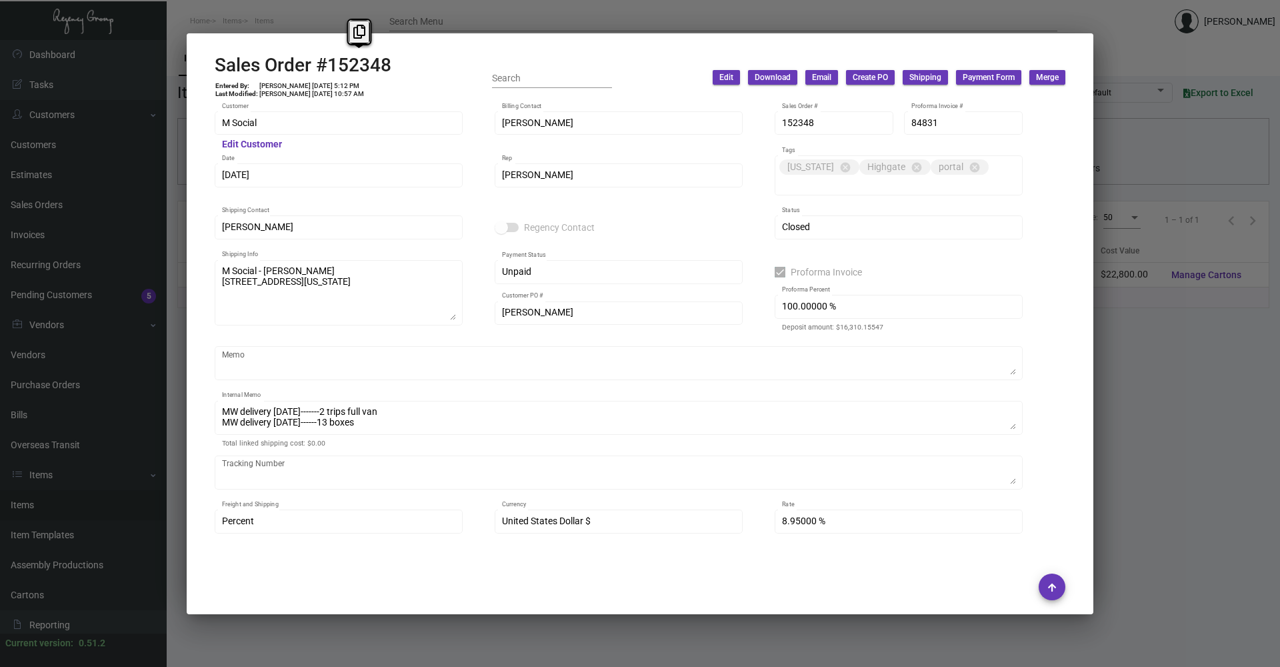
copy h2 "152348"
drag, startPoint x: 393, startPoint y: 59, endPoint x: 329, endPoint y: 68, distance: 64.0
click at [329, 68] on div "Sales Order #152348 Entered By: [PERSON_NAME] [DATE] 5:12 PM Last Modified: [PE…" at bounding box center [640, 77] width 851 height 47
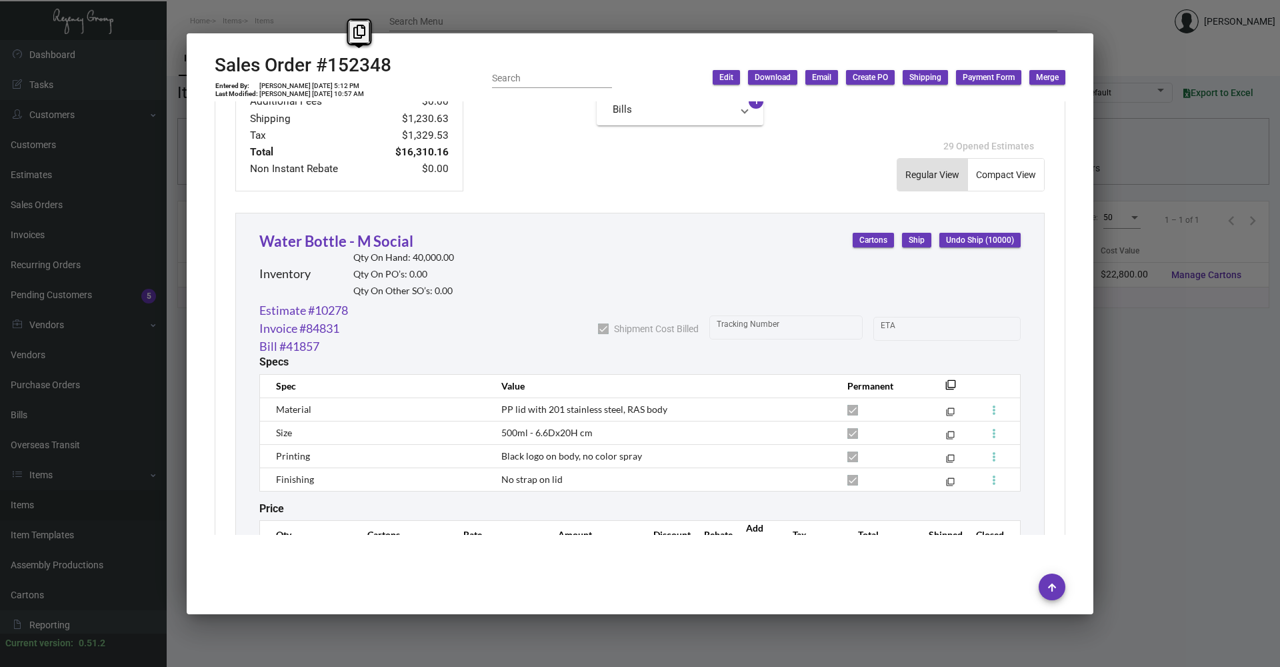
scroll to position [715, 0]
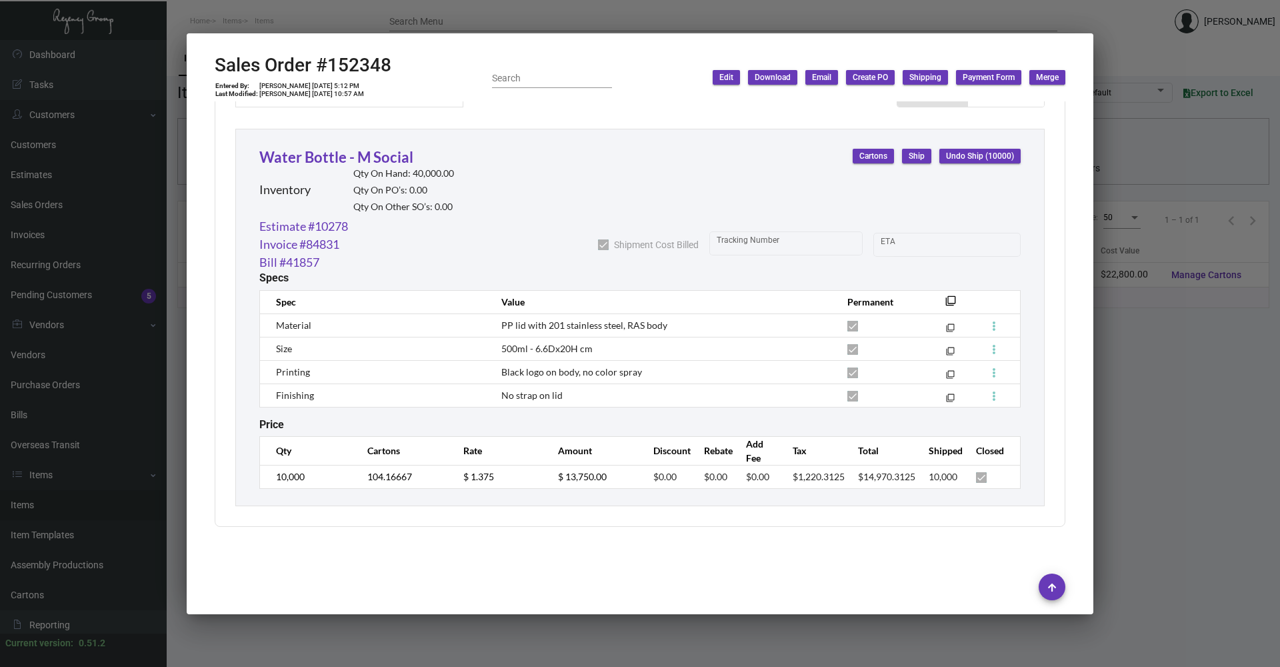
click at [527, 474] on td "$ 1.375" at bounding box center [497, 476] width 95 height 23
click at [435, 477] on tr "10,000 104.16667 $ 1.375 $ 13,750.00 $0.00 $0.00 $0.00 $1,220.3125 $14,970.3125…" at bounding box center [640, 476] width 761 height 23
copy span "PP lid with 201 stainless steel, RAS body"
drag, startPoint x: 499, startPoint y: 326, endPoint x: 661, endPoint y: 322, distance: 162.0
click at [661, 322] on span "PP lid with 201 stainless steel, RAS body" at bounding box center [584, 324] width 166 height 11
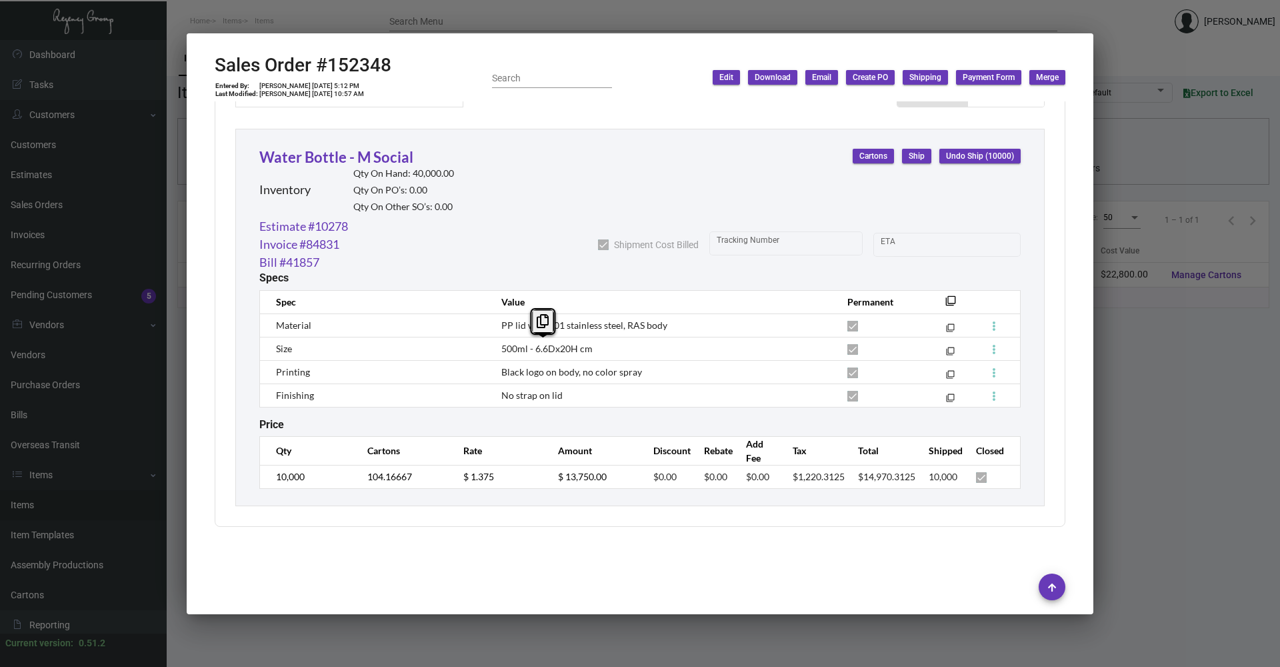
copy span "500ml - 6.6Dx20H cm"
drag, startPoint x: 498, startPoint y: 348, endPoint x: 614, endPoint y: 345, distance: 116.0
click at [614, 345] on td "500ml - 6.6Dx20H cm" at bounding box center [661, 348] width 346 height 23
copy span "logo on body, no color spray"
drag, startPoint x: 523, startPoint y: 371, endPoint x: 639, endPoint y: 371, distance: 116.7
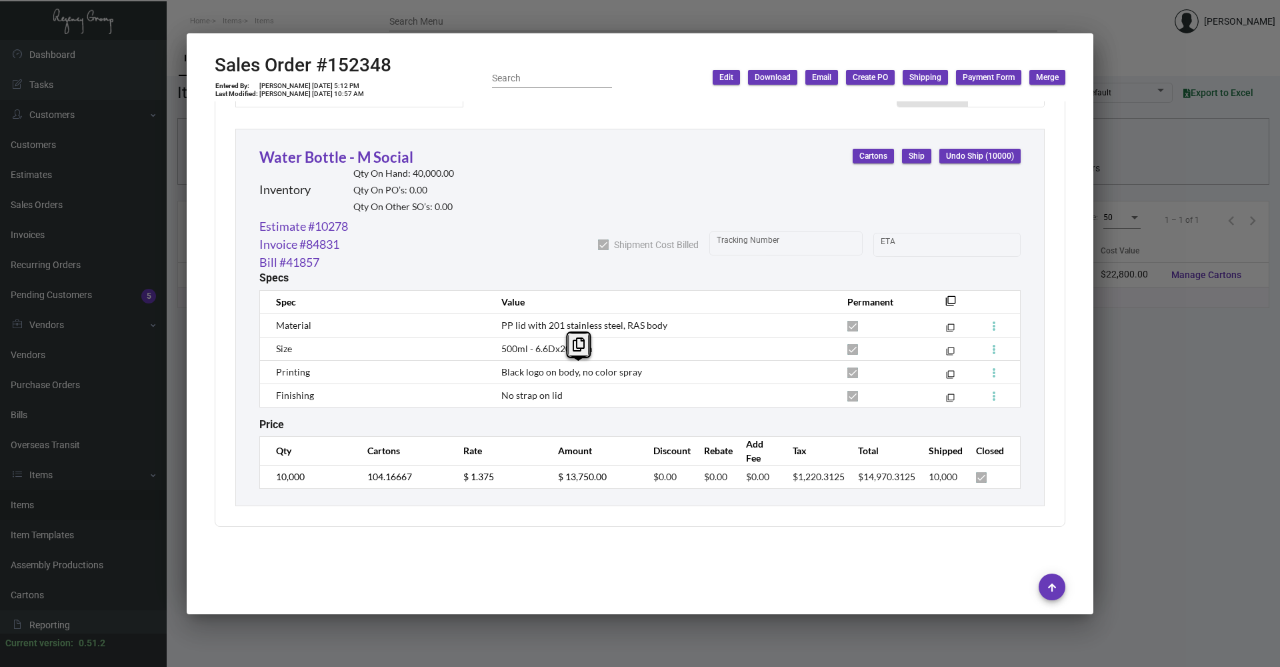
click at [639, 371] on td "Black logo on body, no color spray" at bounding box center [661, 371] width 346 height 23
drag, startPoint x: 501, startPoint y: 396, endPoint x: 561, endPoint y: 399, distance: 60.1
click at [561, 399] on td "No strap on lid" at bounding box center [661, 394] width 346 height 23
copy span "No strap on lid"
click at [1152, 43] on div at bounding box center [640, 333] width 1280 height 667
